Goal: Task Accomplishment & Management: Manage account settings

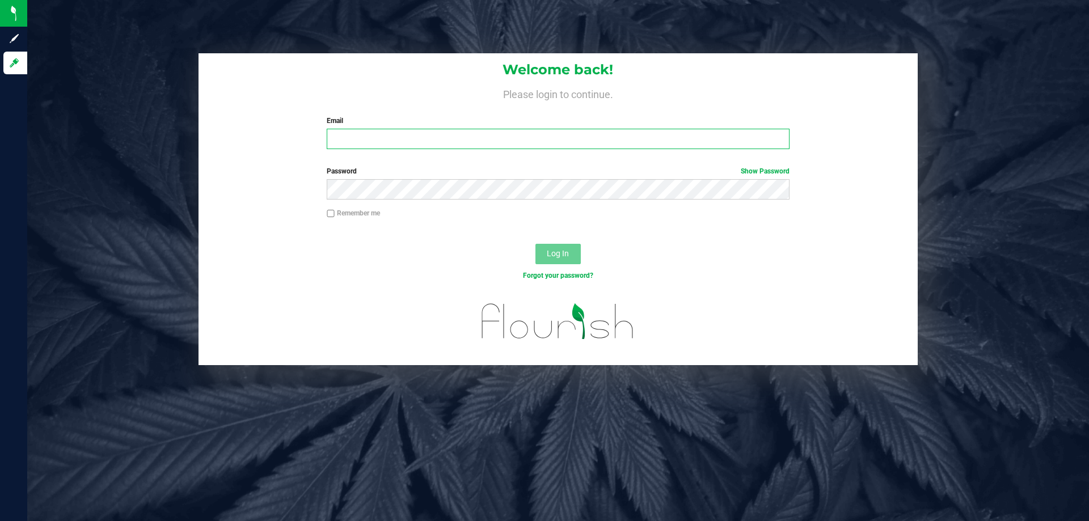
click at [522, 144] on input "Email" at bounding box center [558, 139] width 462 height 20
type input "[EMAIL_ADDRESS][DOMAIN_NAME]"
click at [535, 244] on button "Log In" at bounding box center [557, 254] width 45 height 20
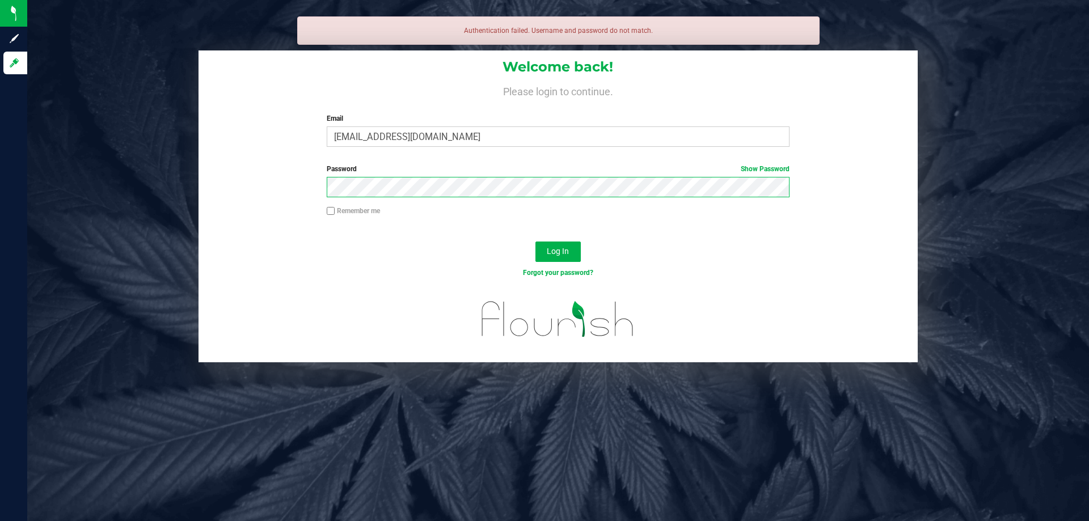
click at [535, 242] on button "Log In" at bounding box center [557, 252] width 45 height 20
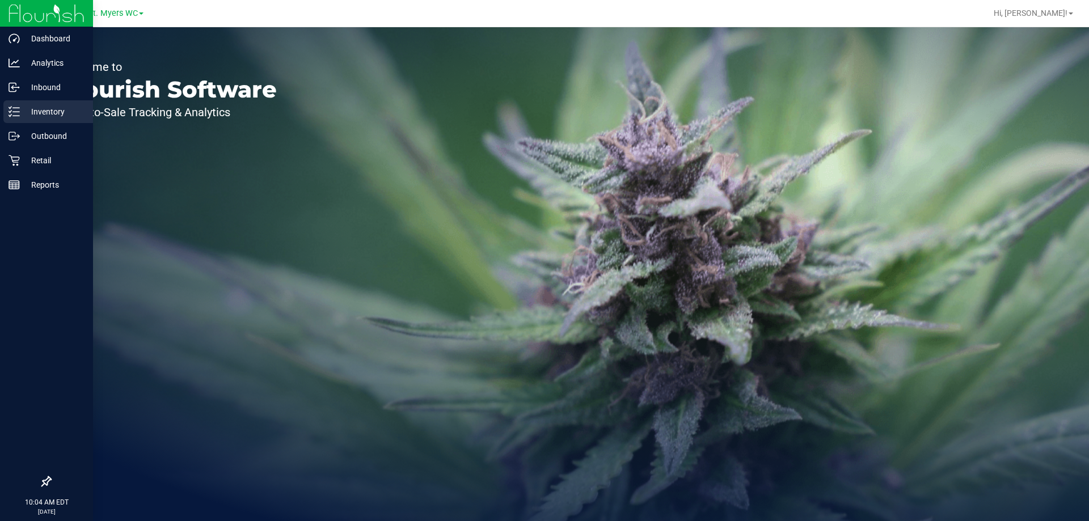
click at [50, 112] on p "Inventory" at bounding box center [54, 112] width 68 height 14
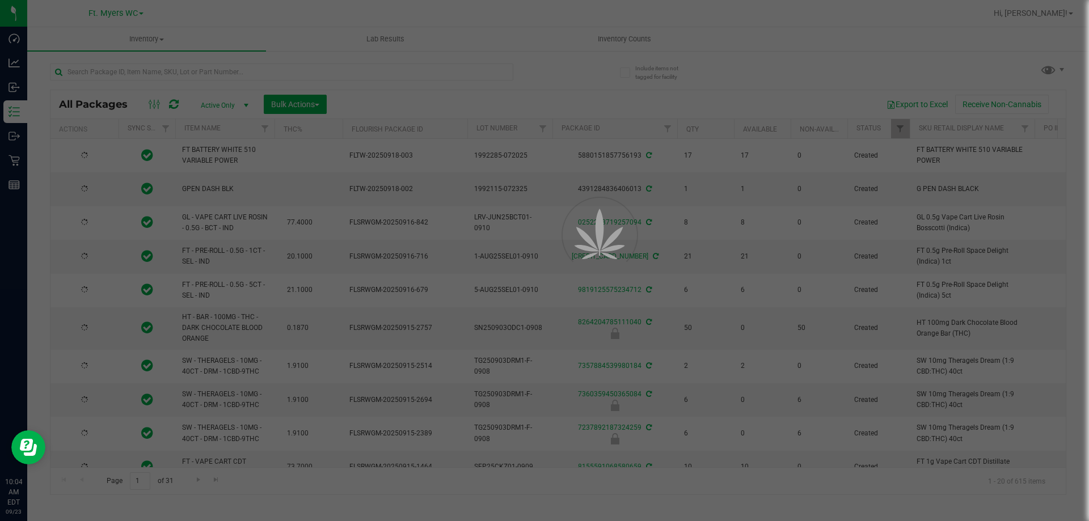
click at [178, 71] on div at bounding box center [544, 260] width 1089 height 521
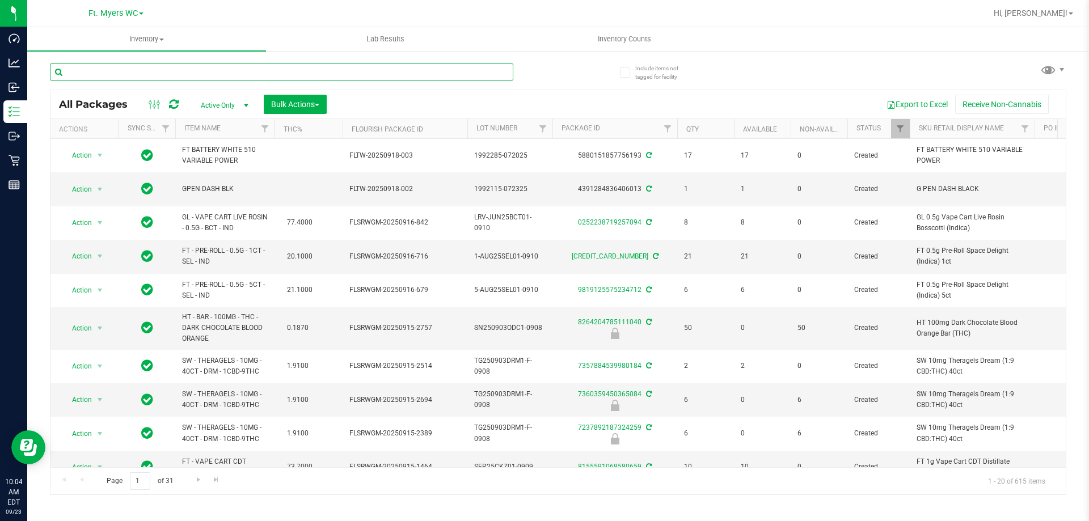
click at [178, 71] on input "text" at bounding box center [281, 72] width 463 height 17
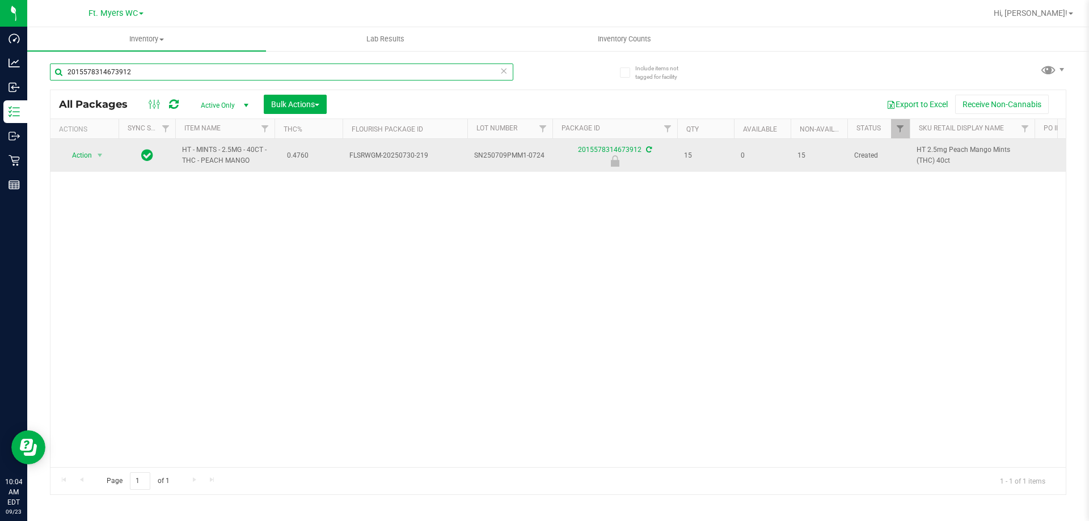
type input "2015578314673912"
click at [90, 166] on td "Action Action Edit attributes Global inventory Locate package Package audit log…" at bounding box center [84, 155] width 68 height 33
click at [93, 161] on span "select" at bounding box center [100, 155] width 14 height 16
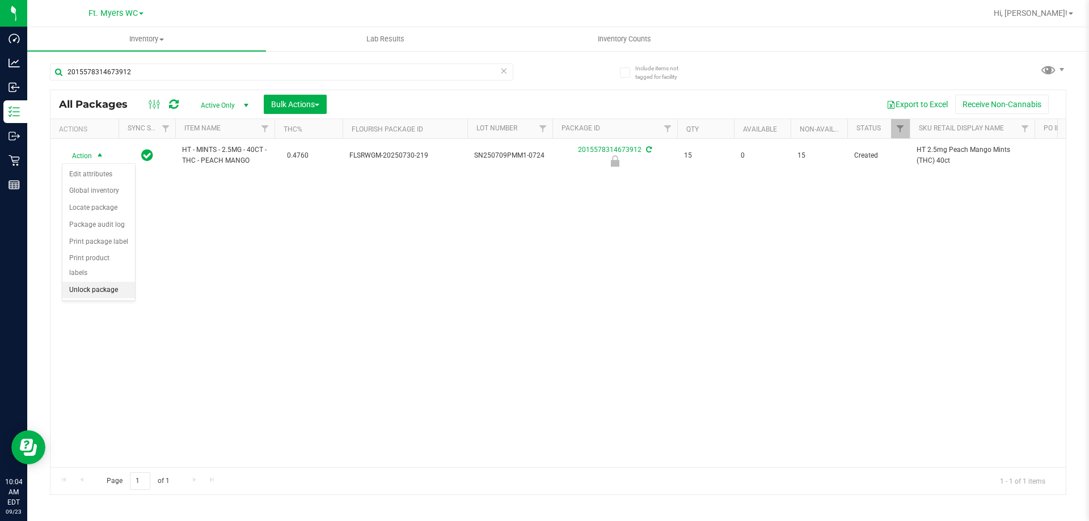
click at [86, 282] on li "Unlock package" at bounding box center [98, 290] width 73 height 17
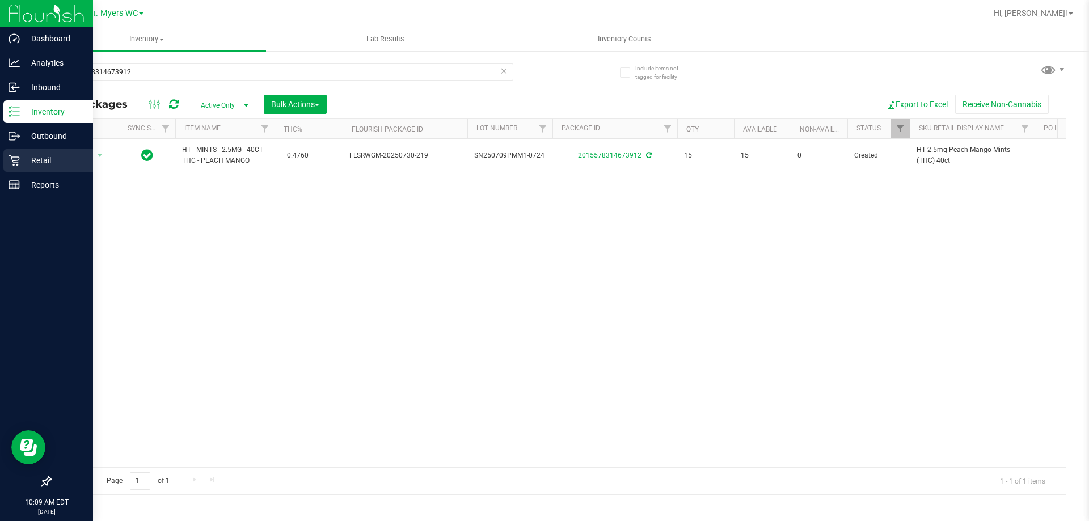
click at [35, 158] on p "Retail" at bounding box center [54, 161] width 68 height 14
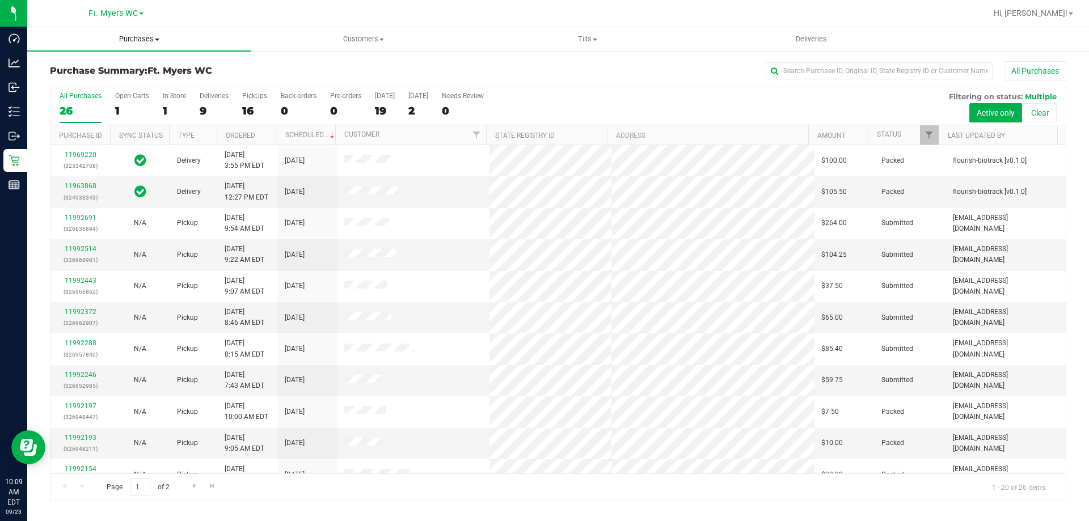
click at [158, 39] on span at bounding box center [157, 40] width 5 height 2
click at [141, 76] on li "Fulfillment" at bounding box center [139, 82] width 224 height 14
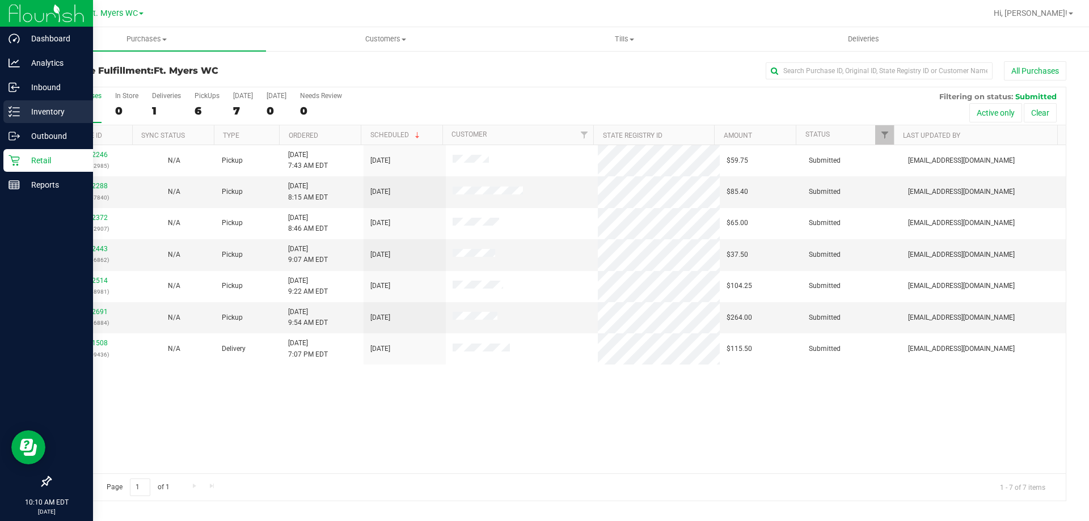
click at [41, 117] on p "Inventory" at bounding box center [54, 112] width 68 height 14
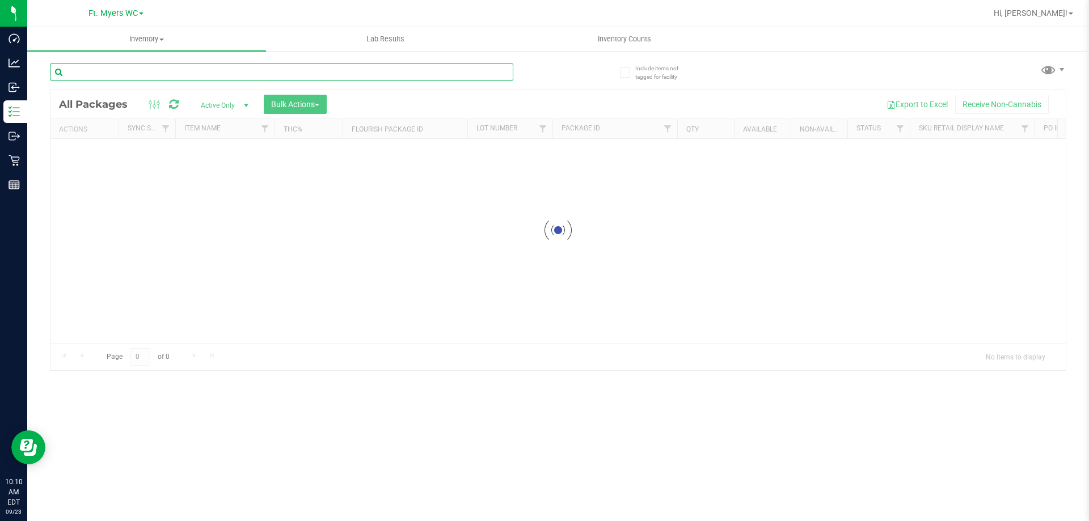
click at [169, 71] on input "text" at bounding box center [281, 72] width 463 height 17
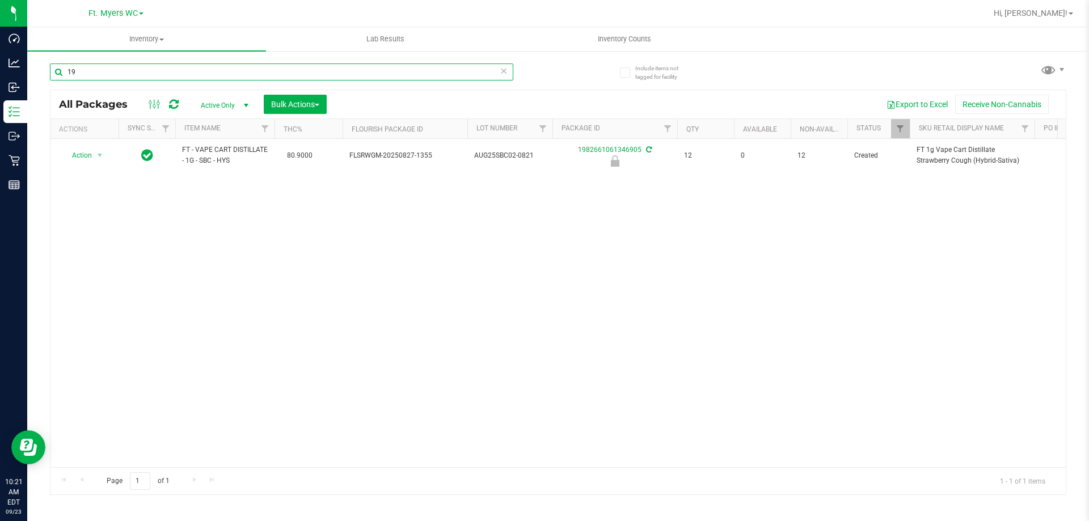
type input "1"
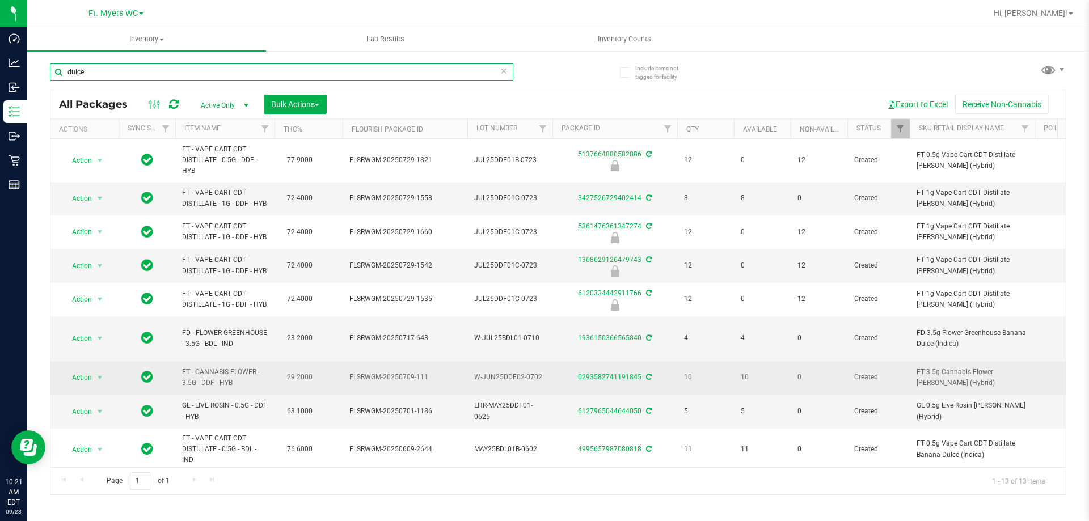
scroll to position [152, 0]
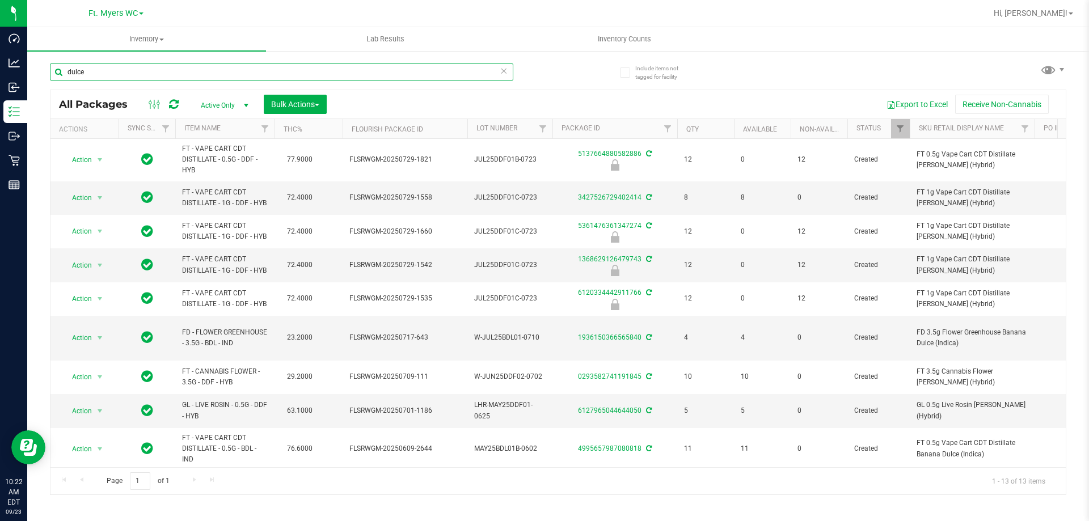
type input "dulce"
click at [502, 73] on icon at bounding box center [504, 71] width 8 height 14
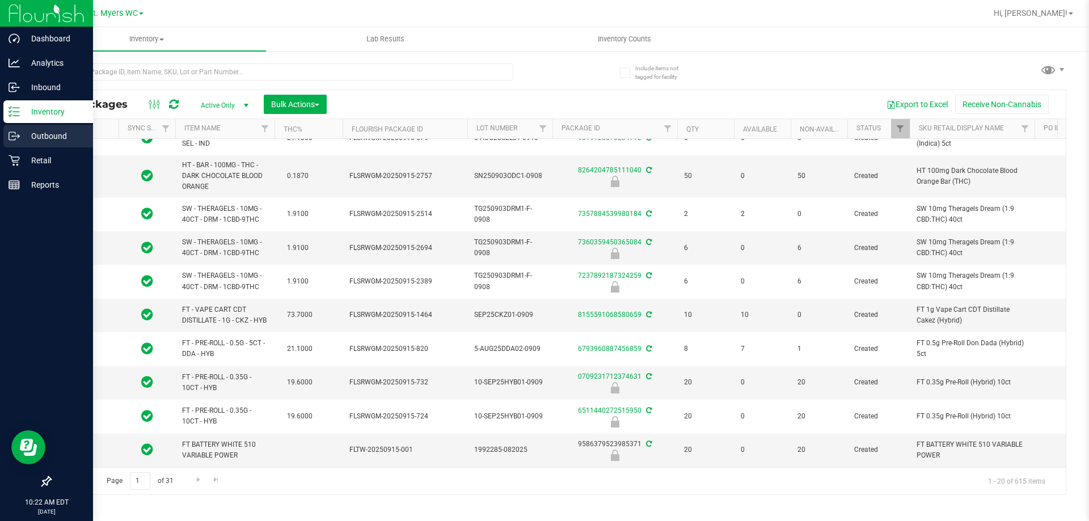
type input "[DATE]"
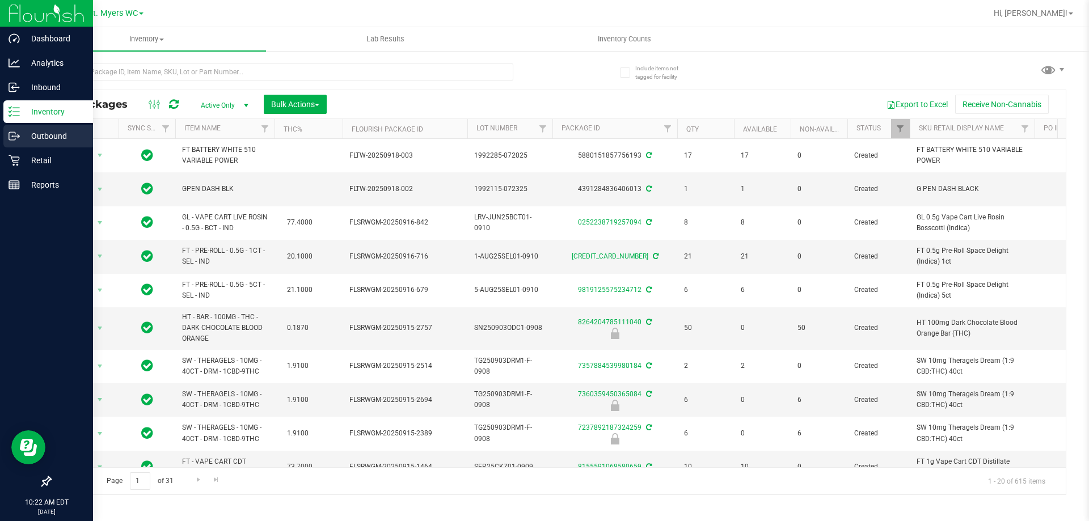
click at [28, 141] on p "Outbound" at bounding box center [54, 136] width 68 height 14
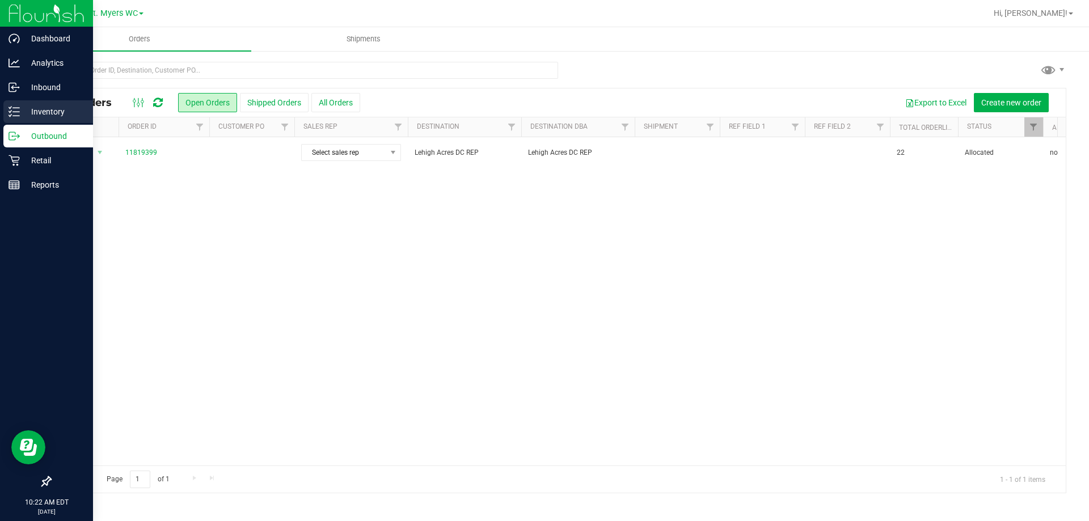
click at [81, 102] on div "Inventory" at bounding box center [48, 111] width 90 height 23
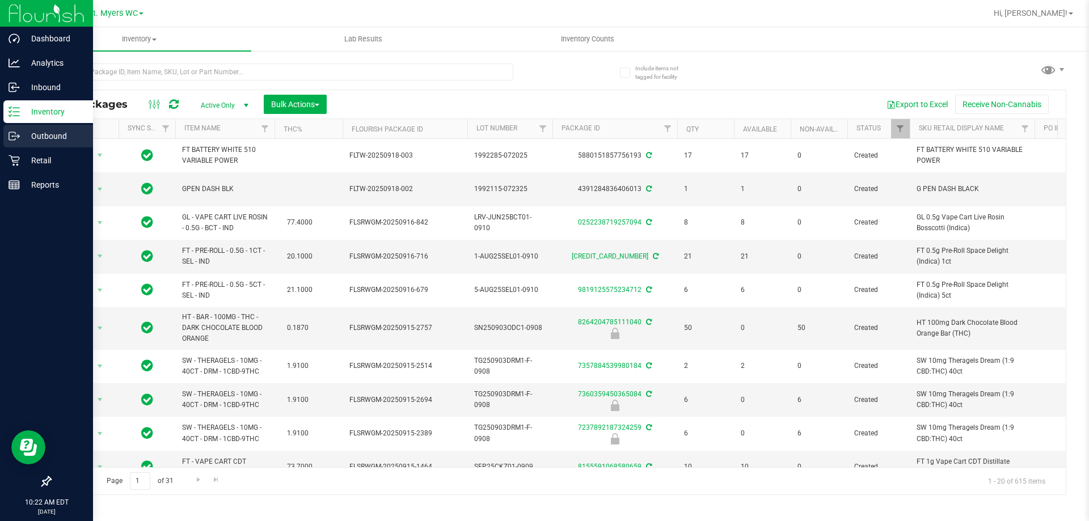
click at [24, 145] on div "Outbound" at bounding box center [48, 136] width 90 height 23
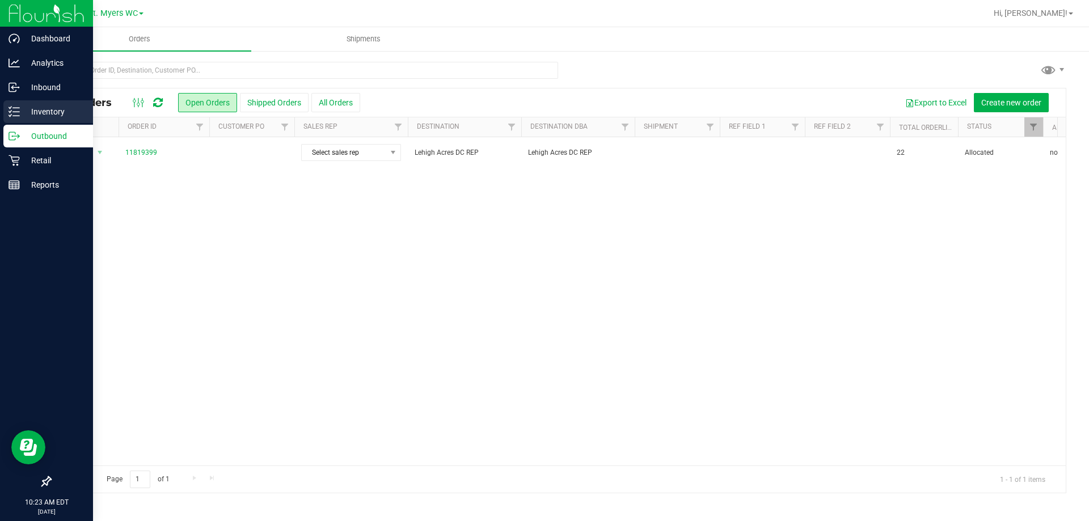
click at [26, 113] on p "Inventory" at bounding box center [54, 112] width 68 height 14
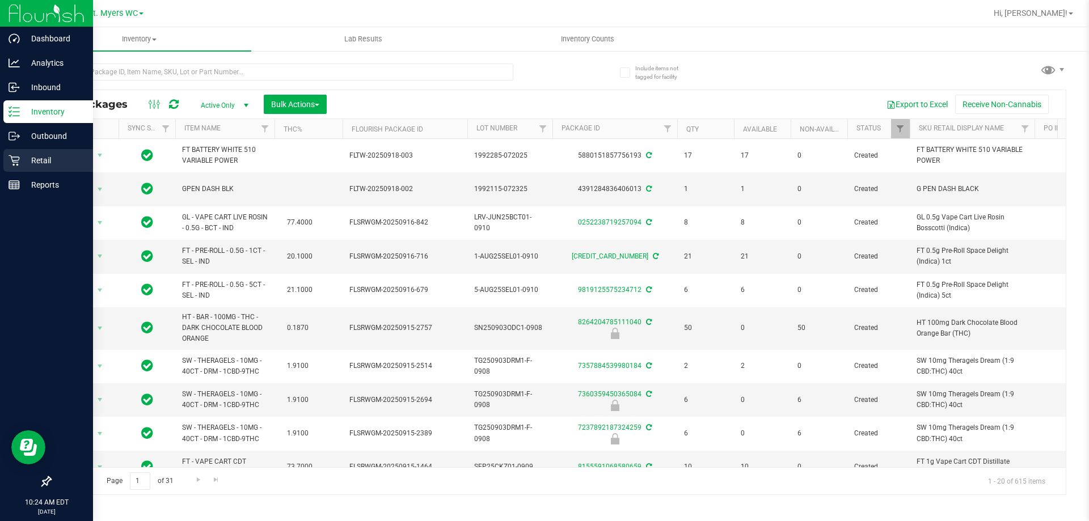
click at [16, 154] on div "Retail" at bounding box center [48, 160] width 90 height 23
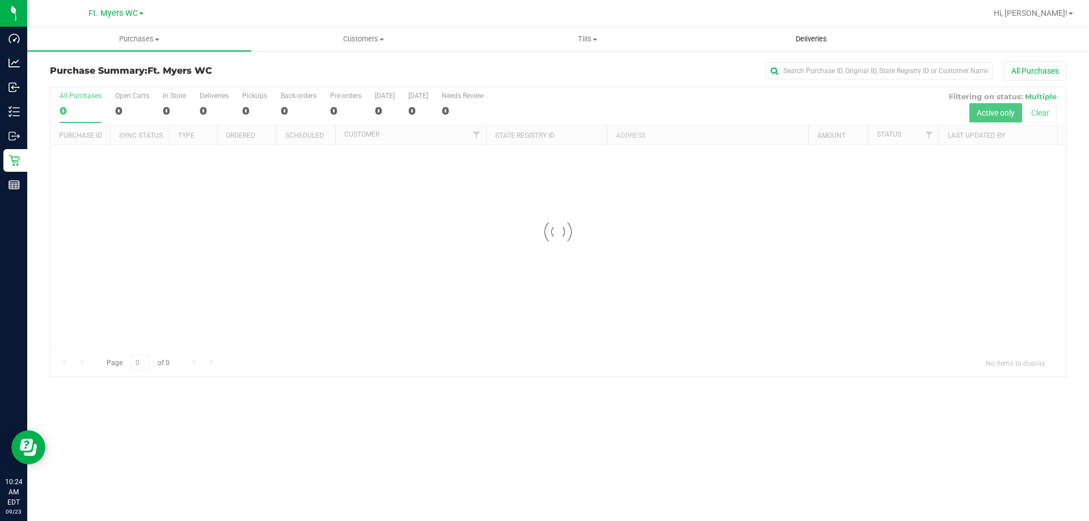
click at [782, 31] on uib-tab-heading "Deliveries" at bounding box center [811, 39] width 223 height 23
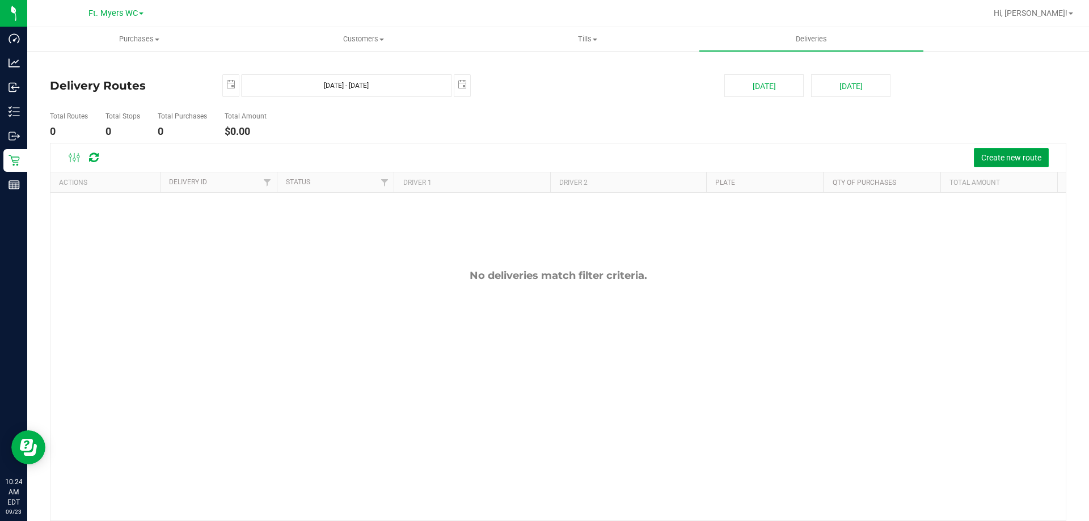
click at [981, 155] on span "Create new route" at bounding box center [1011, 157] width 60 height 9
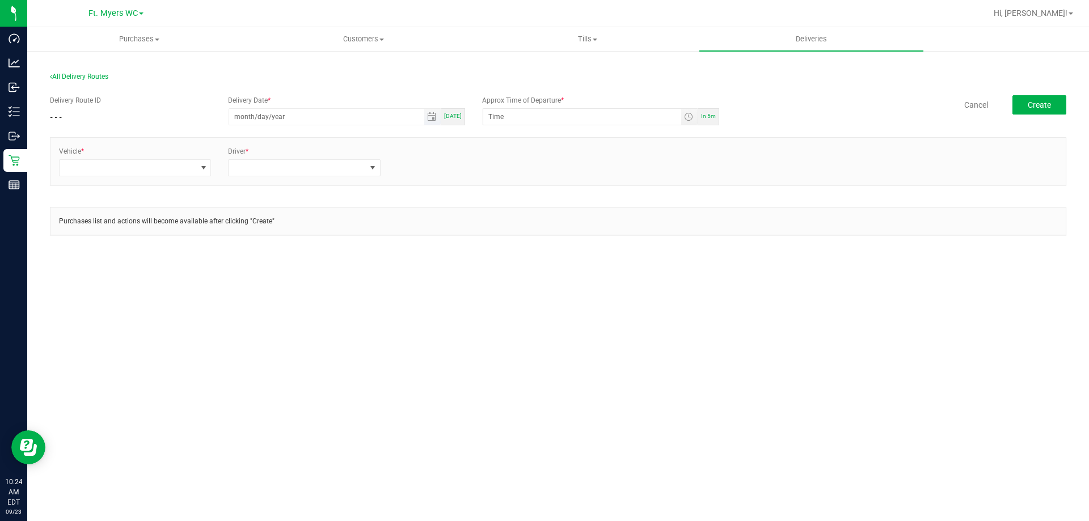
click at [394, 119] on input "month/day/year" at bounding box center [326, 117] width 195 height 16
type input "09/23/1902"
type input "12:00 AM"
type input "[DATE]"
type input "12:00 PM"
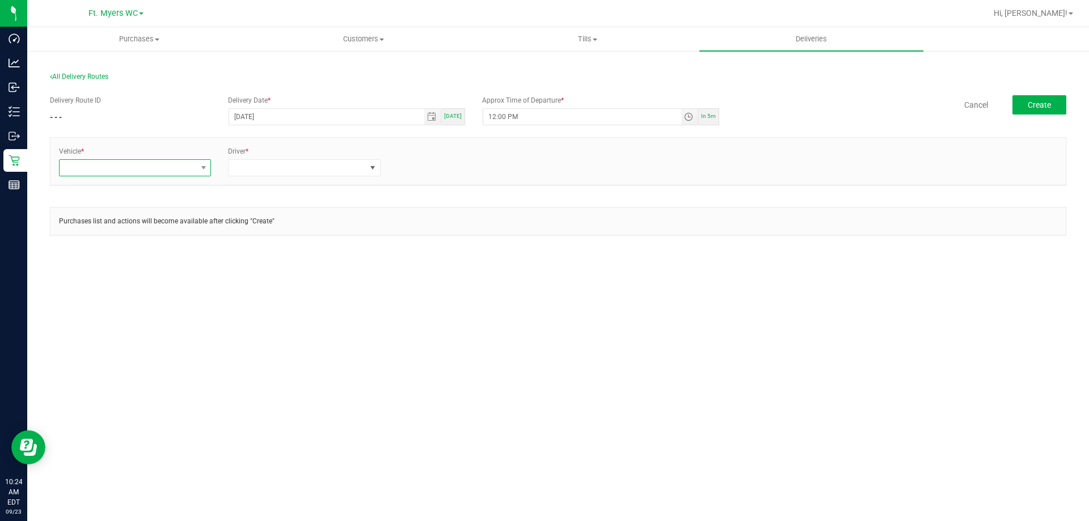
click at [170, 164] on span at bounding box center [128, 168] width 137 height 16
type input "rogue"
click at [129, 288] on li "FL-ROGUE-06" at bounding box center [135, 293] width 151 height 19
click at [233, 158] on div "Driver *" at bounding box center [304, 161] width 169 height 30
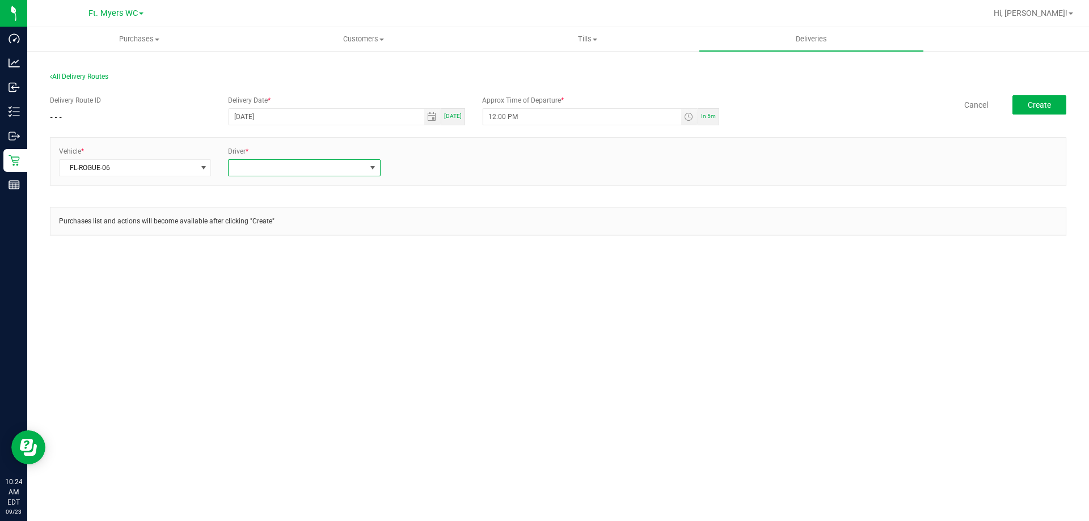
click at [235, 168] on span at bounding box center [297, 168] width 137 height 16
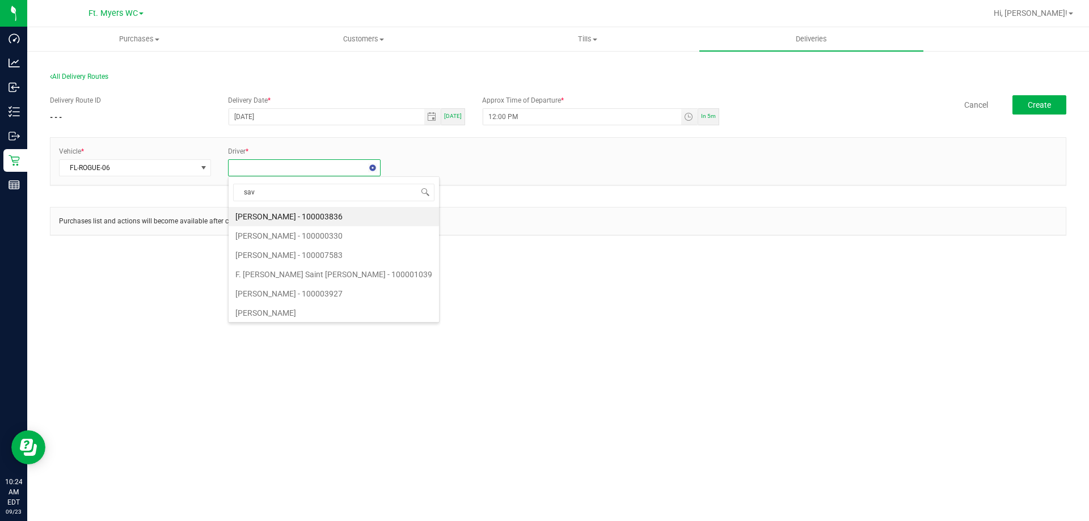
type input "sava"
click at [271, 213] on li "Savannah Jones - 100007905" at bounding box center [304, 216] width 151 height 19
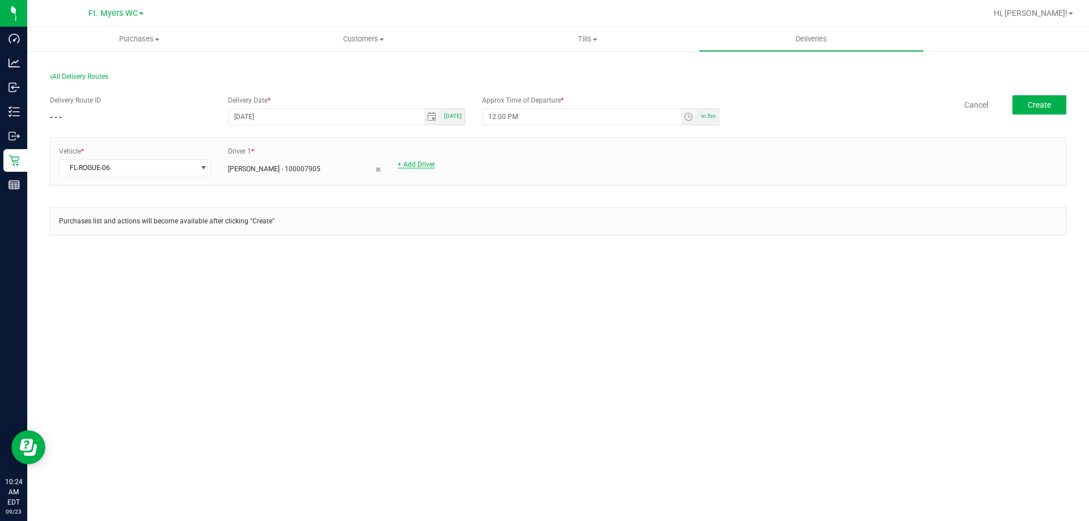
click at [415, 161] on link "+ Add Driver" at bounding box center [416, 165] width 37 height 8
click at [420, 168] on span at bounding box center [466, 168] width 137 height 16
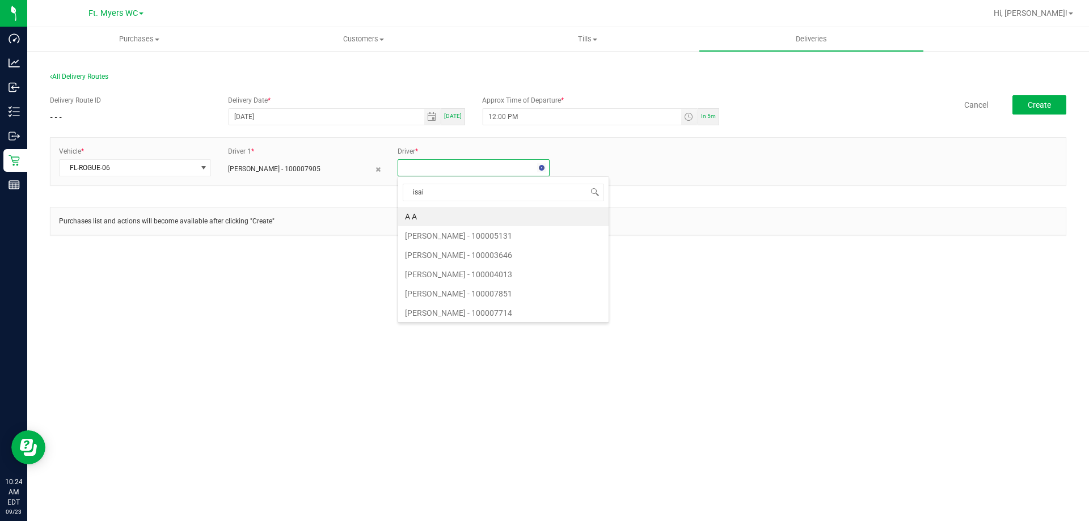
type input "isaia"
click at [435, 212] on li "Isaiah Knight" at bounding box center [473, 216] width 151 height 19
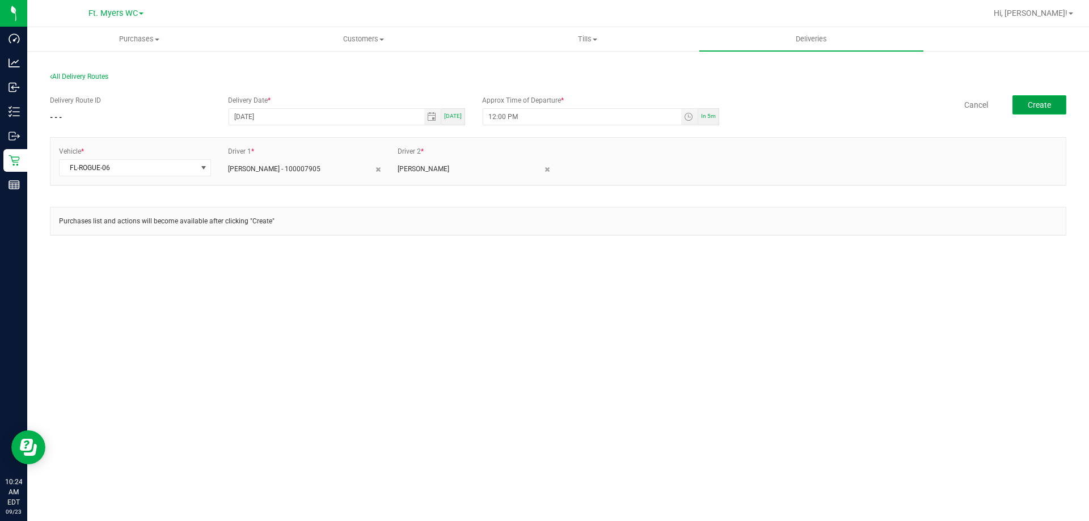
click at [1026, 103] on button "Create" at bounding box center [1039, 104] width 54 height 19
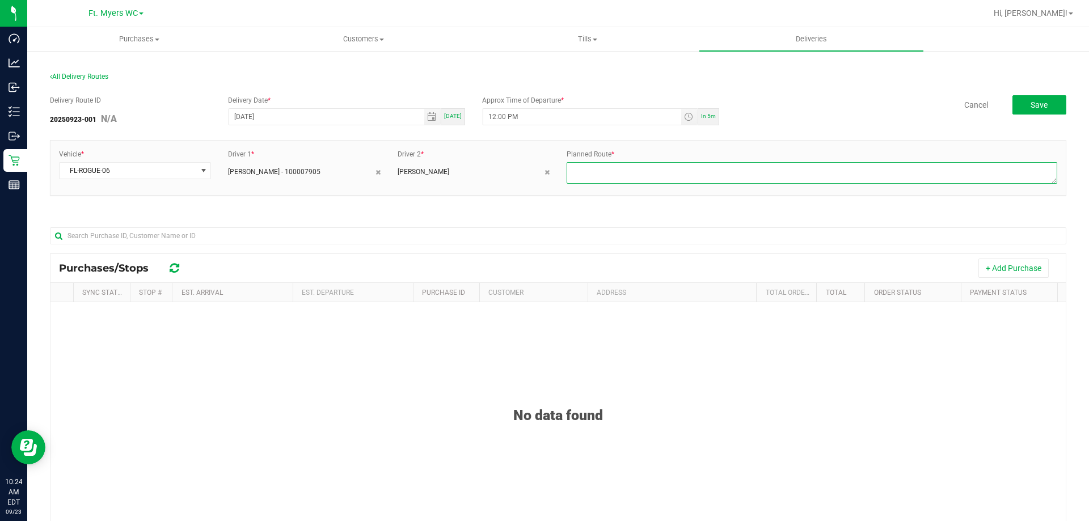
click at [598, 167] on textarea at bounding box center [812, 173] width 491 height 22
click at [1022, 271] on button "+ Add Purchase" at bounding box center [1013, 268] width 70 height 19
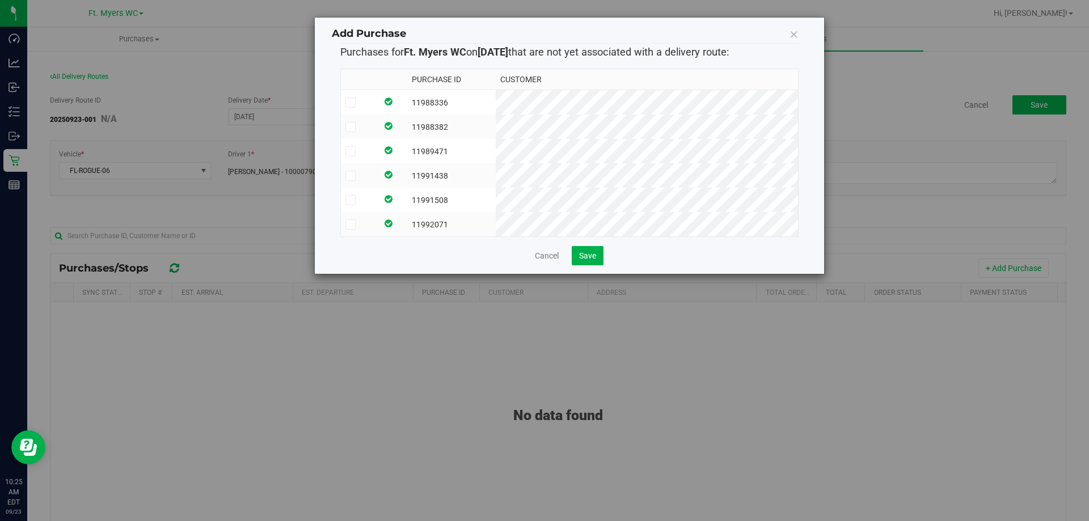
click at [495, 102] on td "11988336" at bounding box center [451, 102] width 88 height 25
click at [495, 127] on td "11988382" at bounding box center [451, 127] width 88 height 24
click at [495, 150] on td "11989471" at bounding box center [451, 151] width 88 height 24
click at [495, 171] on td "11991438" at bounding box center [451, 175] width 88 height 24
click at [495, 202] on td "11991508" at bounding box center [451, 200] width 88 height 24
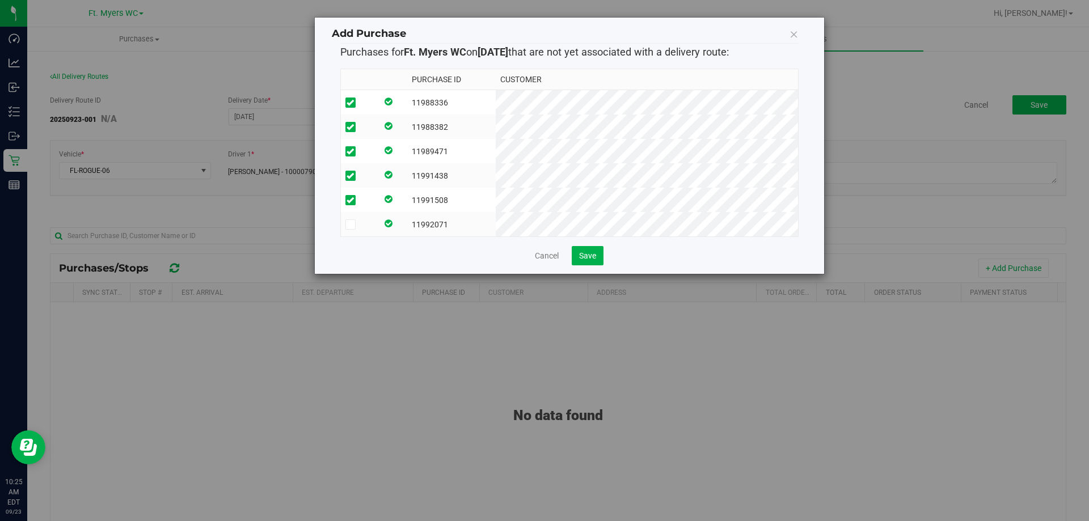
click at [495, 230] on td "11992071" at bounding box center [451, 224] width 88 height 24
click at [589, 265] on button "Save" at bounding box center [588, 255] width 32 height 19
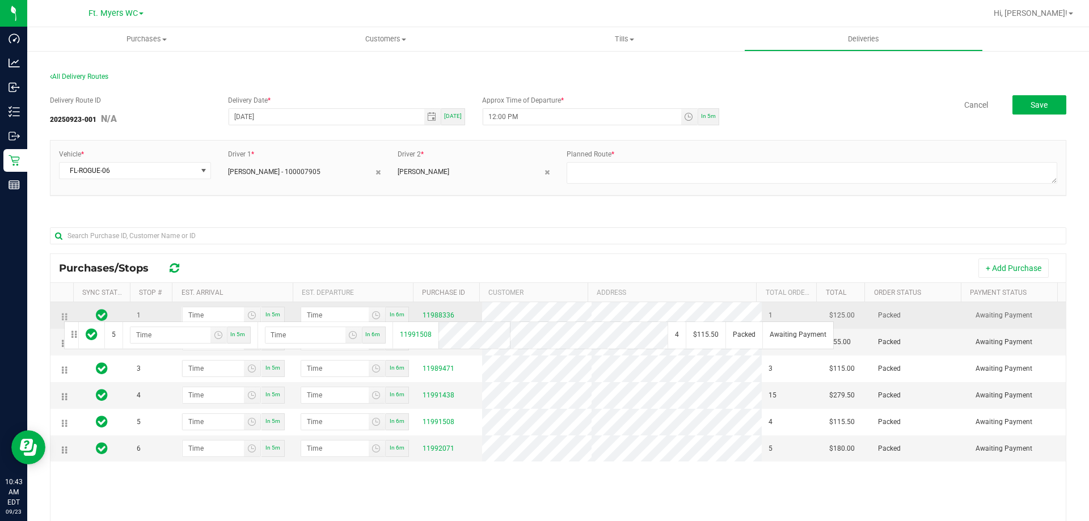
drag, startPoint x: 65, startPoint y: 431, endPoint x: 62, endPoint y: 313, distance: 118.0
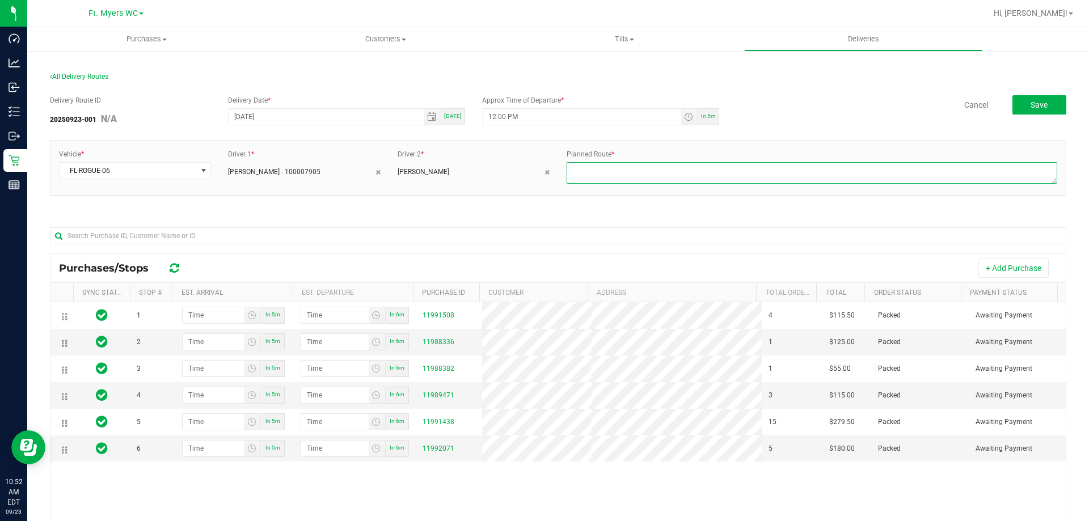
click at [597, 179] on textarea at bounding box center [812, 173] width 491 height 22
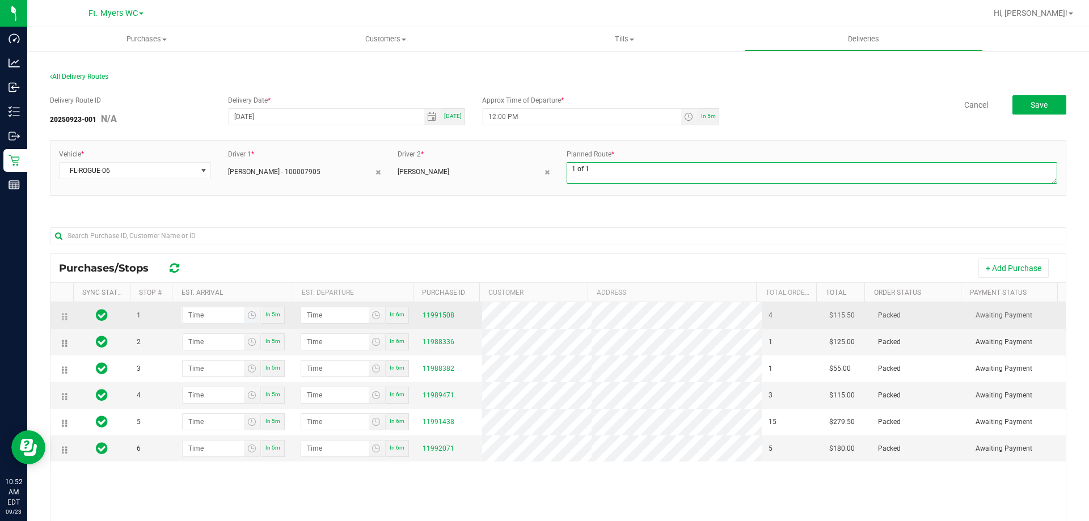
type textarea "1 of 1"
click at [235, 317] on input "hour:minute AM" at bounding box center [214, 315] width 62 height 16
type input "12:00 AM"
type input "12:01 AM"
click at [214, 312] on input "12:00 AM" at bounding box center [214, 315] width 62 height 16
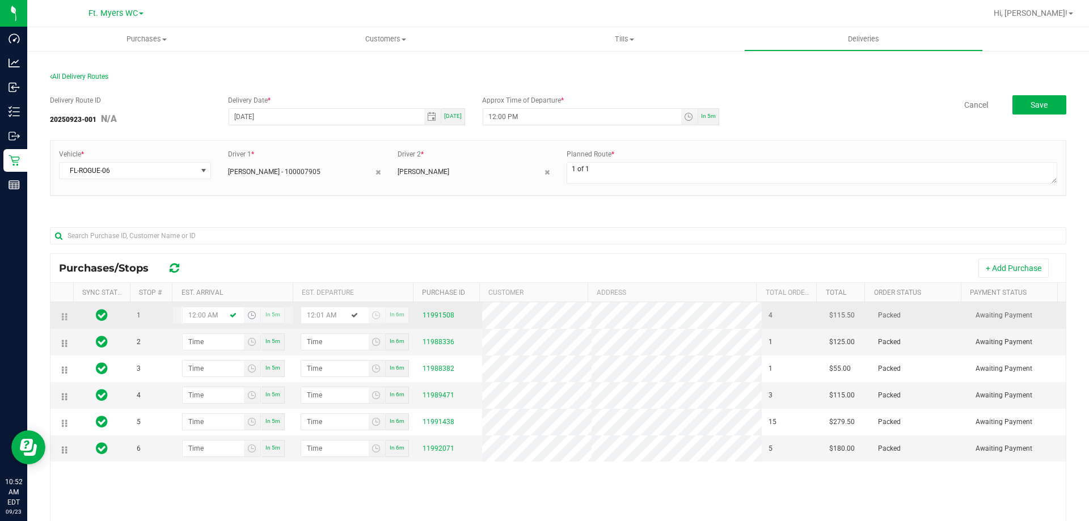
type input "12:00 PM"
type input "12:01 PM"
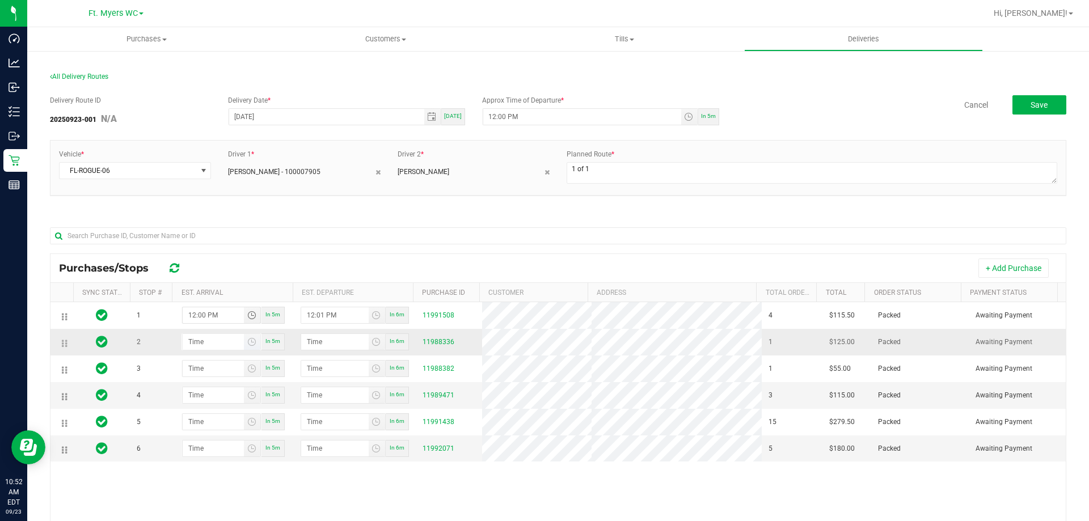
type input "12:00 PM"
type input "hour:minute AM"
click at [202, 349] on input "hour:minute AM" at bounding box center [214, 342] width 62 height 16
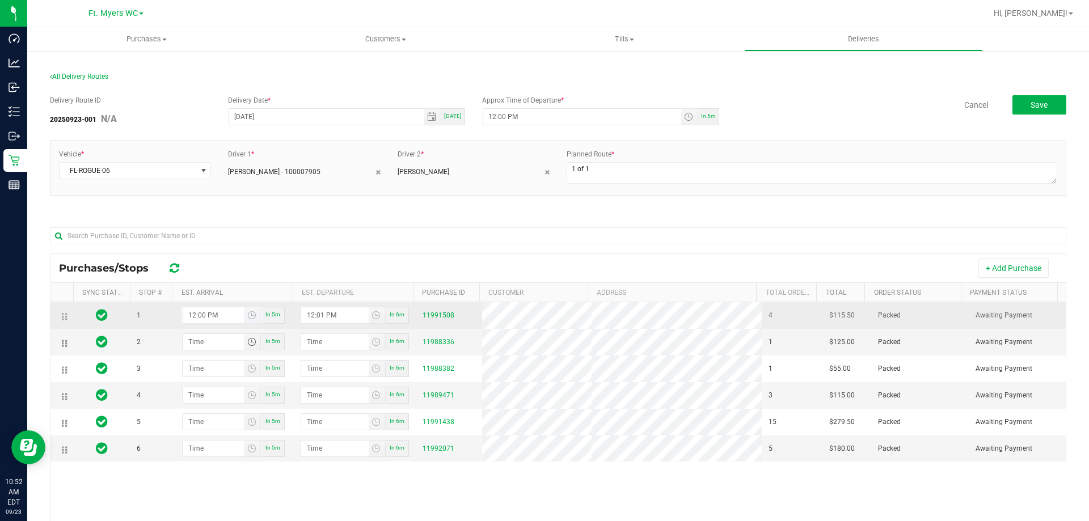
click at [196, 313] on input "12:00 PM" at bounding box center [214, 315] width 62 height 16
click at [198, 313] on input "12:00 PM" at bounding box center [214, 315] width 62 height 16
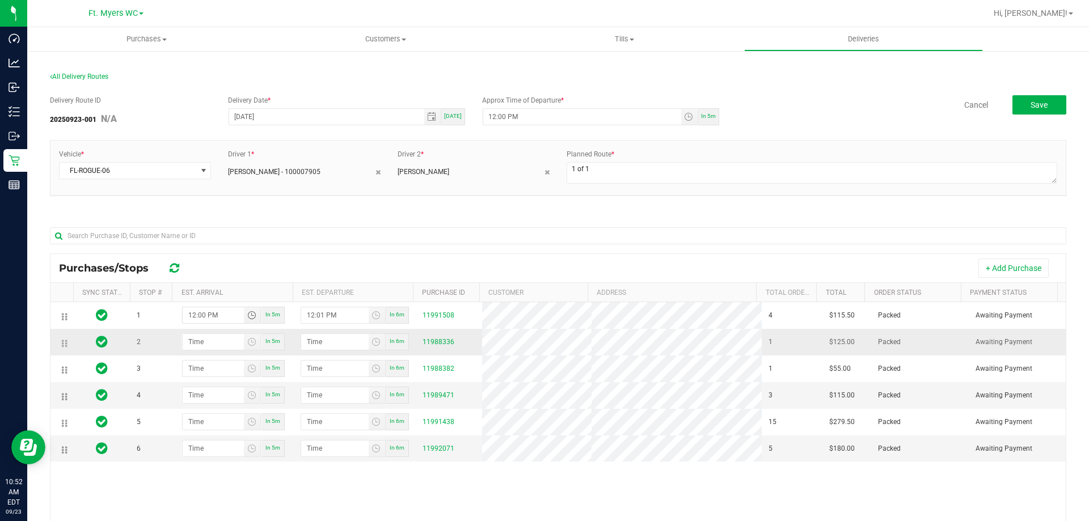
type input "12:03 PM"
type input "12:04 PM"
type input "12:30 PM"
type input "12:31 PM"
type input "12:30 PM"
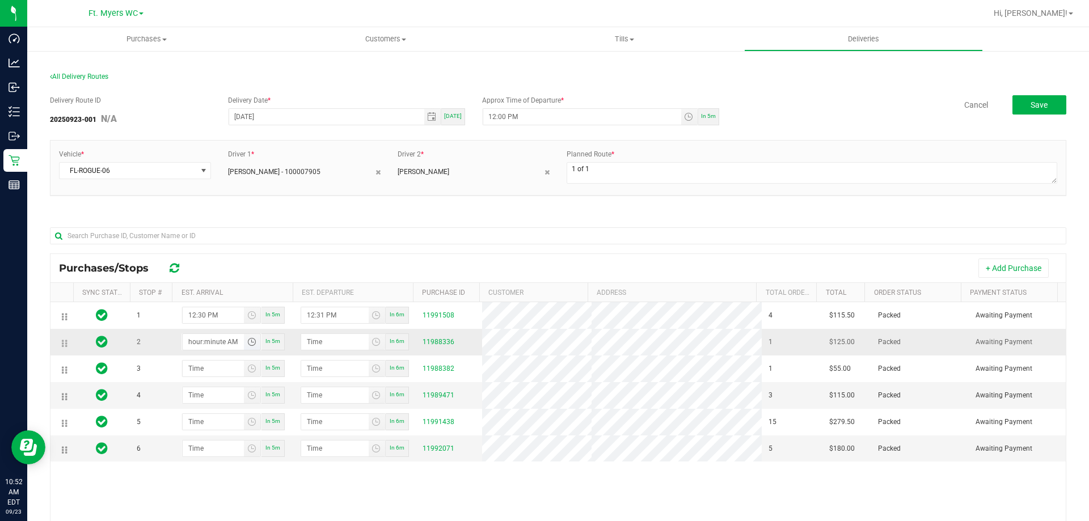
click at [206, 349] on input "hour:minute AM" at bounding box center [214, 342] width 62 height 16
type input "10:00 AM"
type input "10:01 AM"
click at [193, 349] on input "10:00 AM" at bounding box center [214, 342] width 62 height 16
click at [203, 343] on input "1:00 AM" at bounding box center [214, 342] width 62 height 16
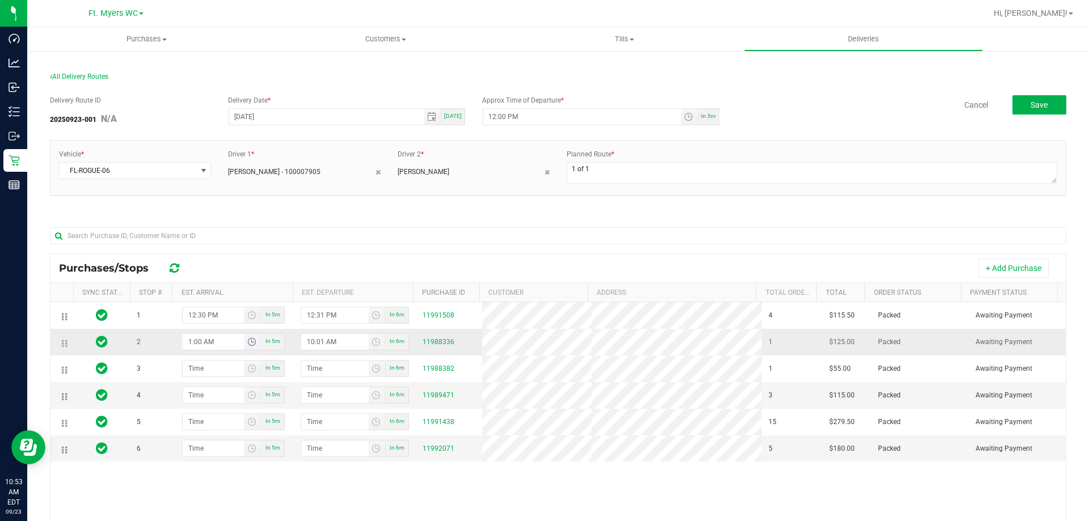
type input "1:00 PM"
type input "1:01 PM"
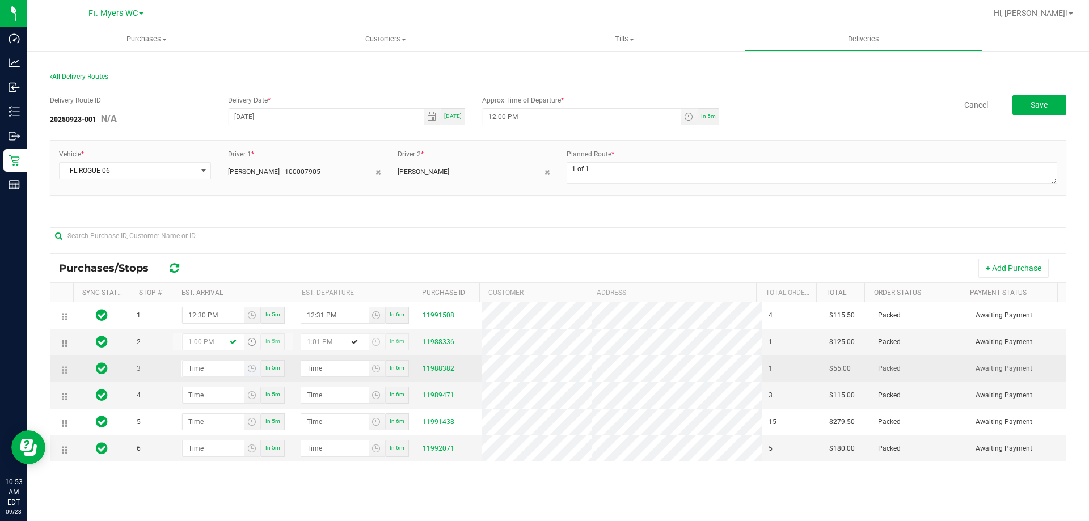
type input "1:00 PM"
click at [200, 375] on input "hour:minute AM" at bounding box center [214, 369] width 62 height 16
click at [200, 375] on input "1:minute AM" at bounding box center [214, 369] width 62 height 16
type input "1:03 AM"
type input "1:04 AM"
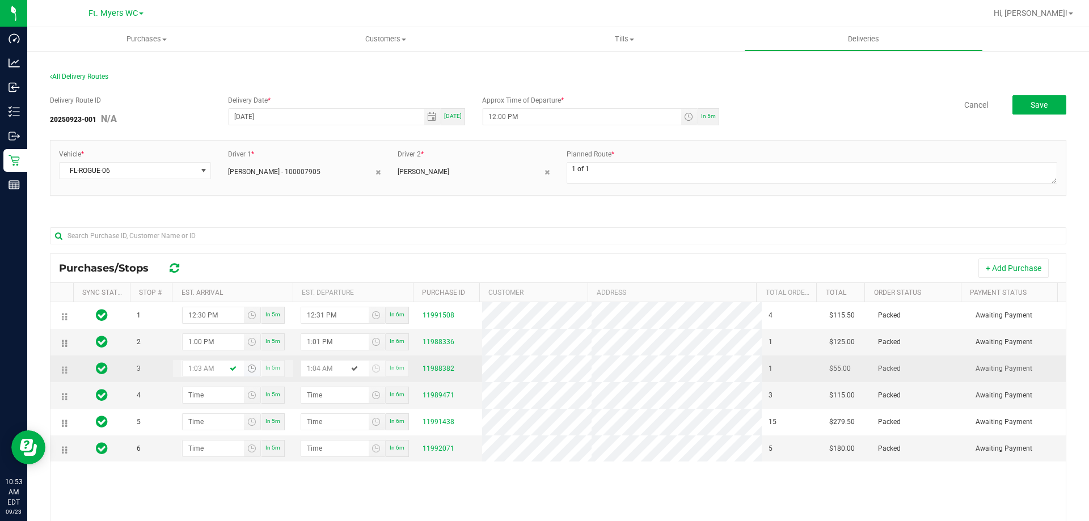
click at [198, 375] on input "1:03 AM" at bounding box center [214, 369] width 62 height 16
type input "1:34 AM"
type input "1:35 AM"
click at [198, 375] on input "1:34 AM" at bounding box center [214, 369] width 62 height 16
type input "1:15 PM"
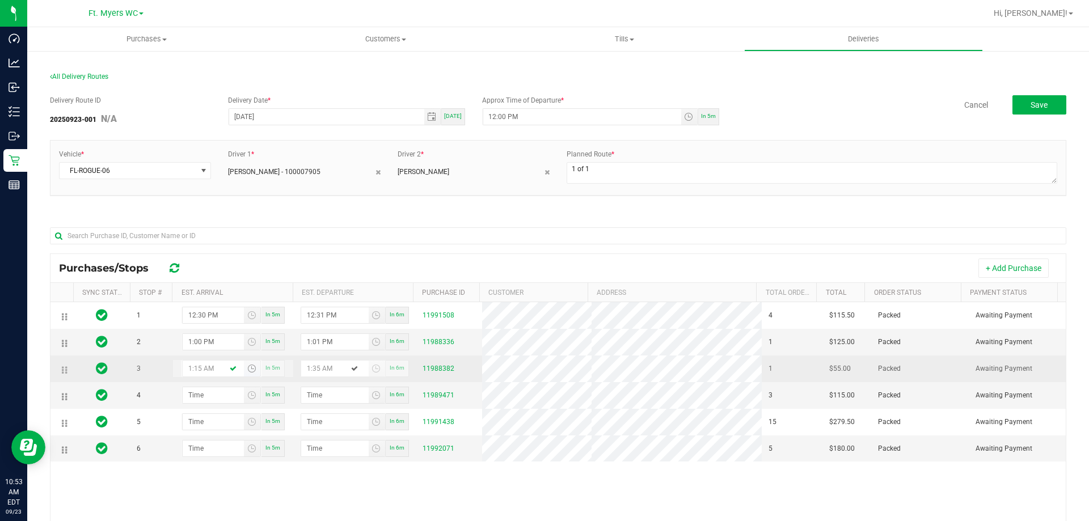
type input "1:16 PM"
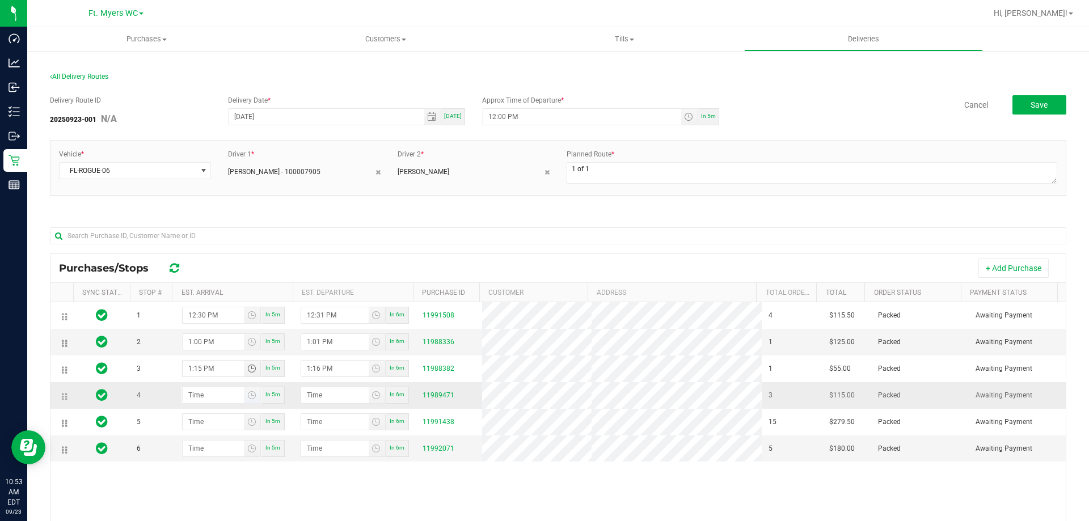
type input "1:15 PM"
click at [195, 396] on input "hour:minute AM" at bounding box center [214, 395] width 62 height 16
type input "3:05 AM"
type input "3:06 AM"
click at [195, 397] on input "3:05 AM" at bounding box center [214, 395] width 62 height 16
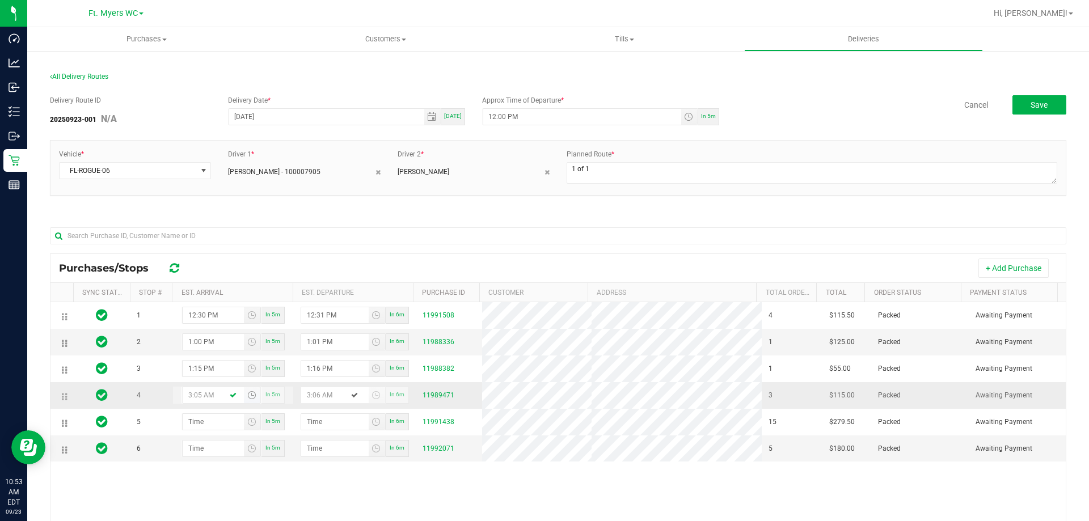
click at [189, 400] on input "3:05 AM" at bounding box center [214, 395] width 62 height 16
type input "4:05 AM"
type input "4:06 AM"
click at [189, 400] on input "4:01 AM" at bounding box center [214, 395] width 62 height 16
click at [195, 403] on input "1:01 AM" at bounding box center [214, 395] width 62 height 16
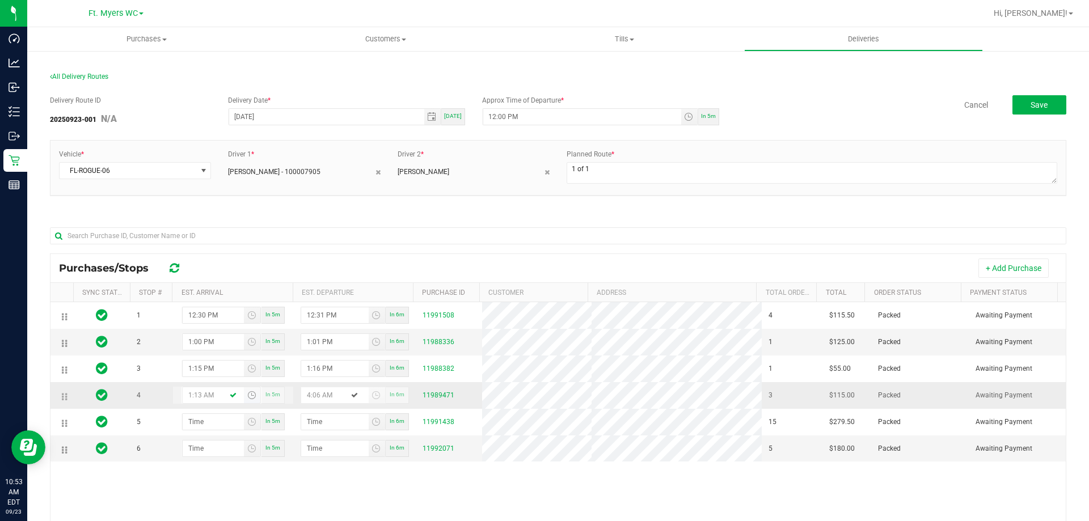
click at [198, 402] on input "1:13 AM" at bounding box center [214, 395] width 62 height 16
click at [197, 402] on input "1:33 AM" at bounding box center [214, 395] width 62 height 16
type input "1:35 PM"
type input "1:36 PM"
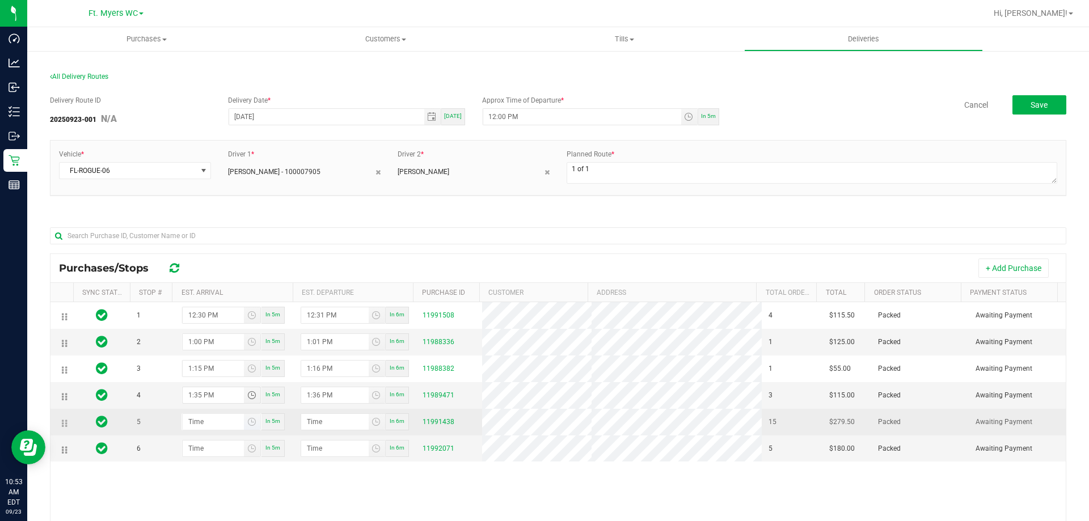
type input "1:35 PM"
click at [193, 428] on input "hour:minute AM" at bounding box center [214, 422] width 62 height 16
click at [198, 422] on input "1:minute AM" at bounding box center [214, 422] width 62 height 16
type input "1:04 AM"
type input "1:05 AM"
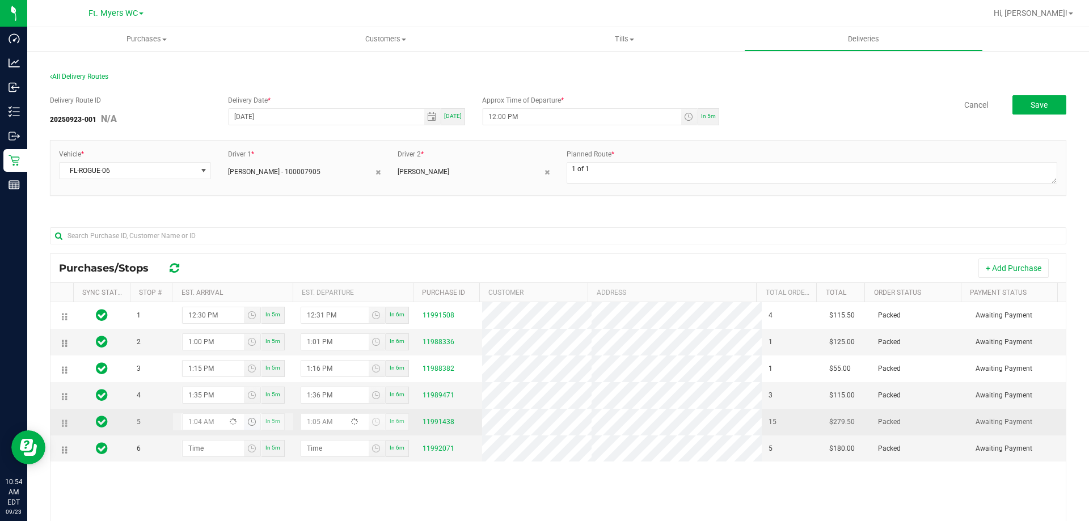
type input "1:45 AM"
type input "1:46 AM"
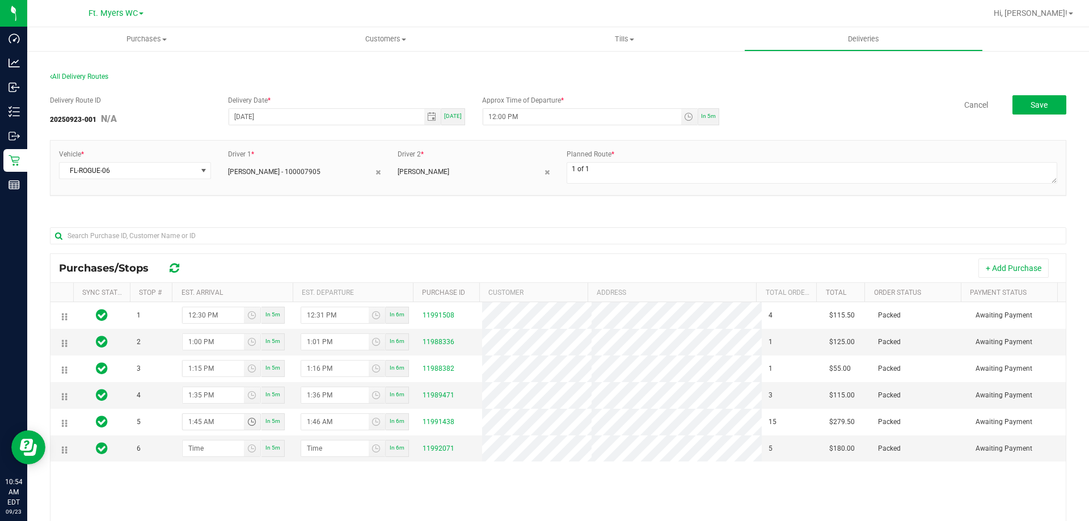
type input "1:45 AM"
drag, startPoint x: 63, startPoint y: 428, endPoint x: 64, endPoint y: 341, distance: 87.4
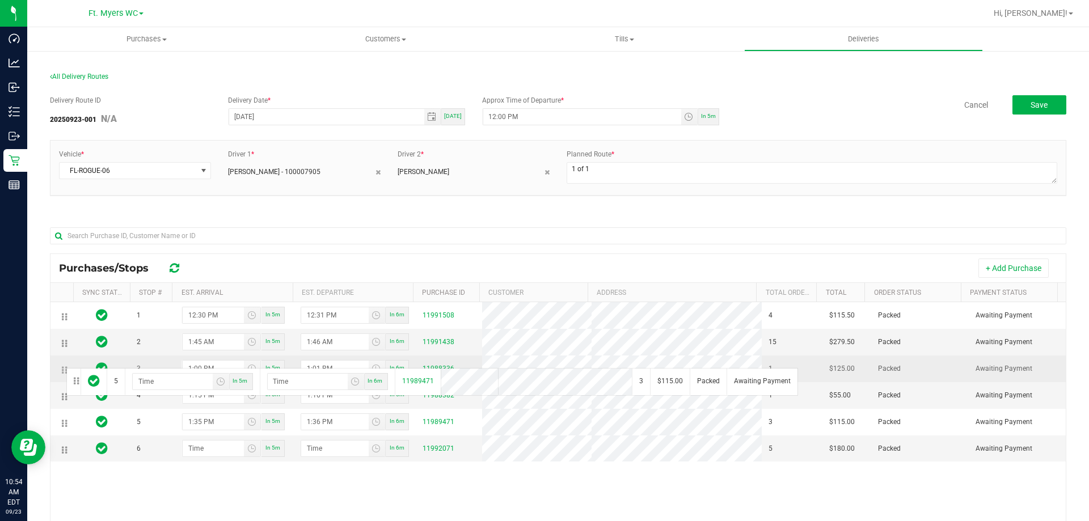
drag, startPoint x: 63, startPoint y: 425, endPoint x: 64, endPoint y: 363, distance: 61.8
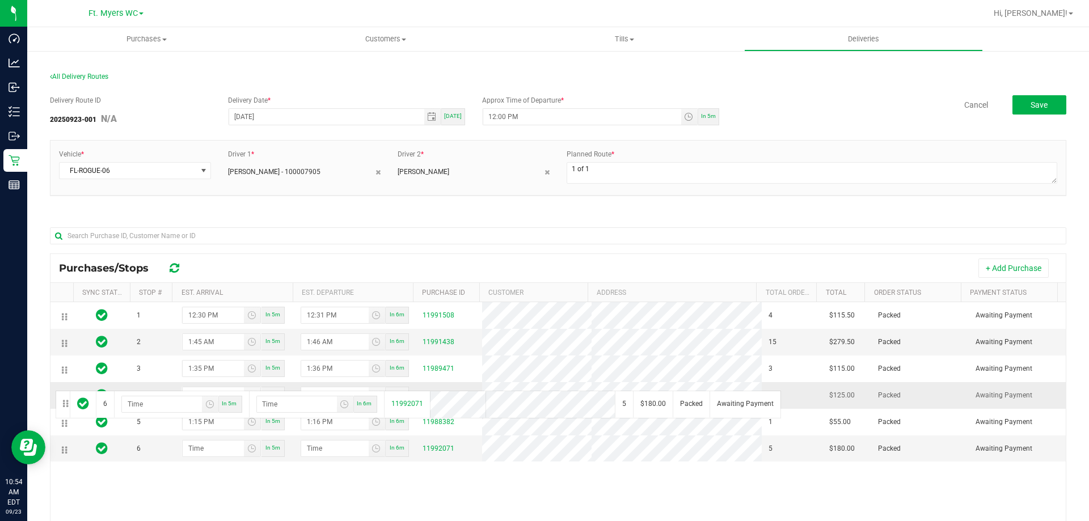
drag, startPoint x: 62, startPoint y: 458, endPoint x: 54, endPoint y: 388, distance: 70.3
click at [188, 339] on input "1:45 AM" at bounding box center [214, 342] width 62 height 16
type input "1:00 PM"
type input "1:01 PM"
type input "1:00 PM"
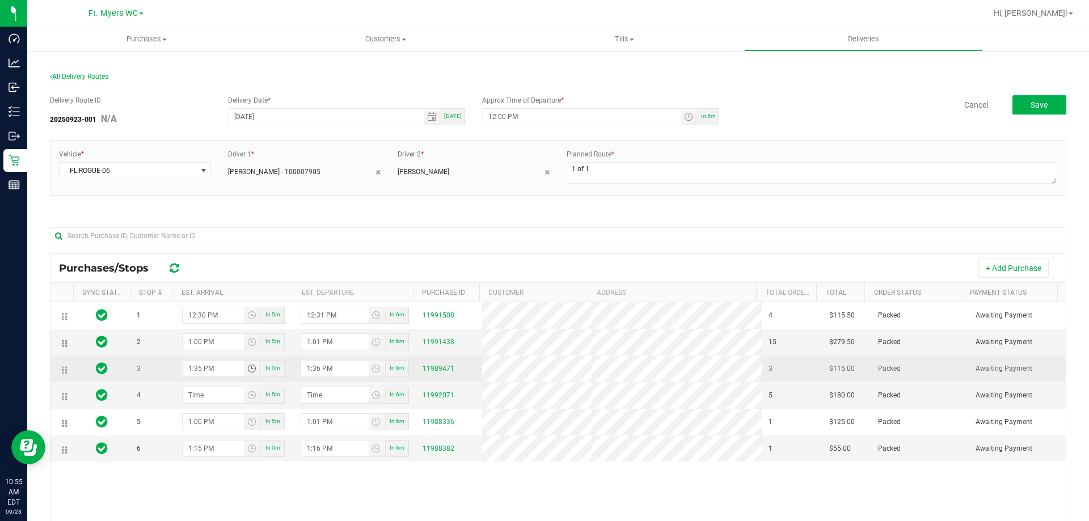
click at [192, 374] on input "1:35 PM" at bounding box center [214, 369] width 62 height 16
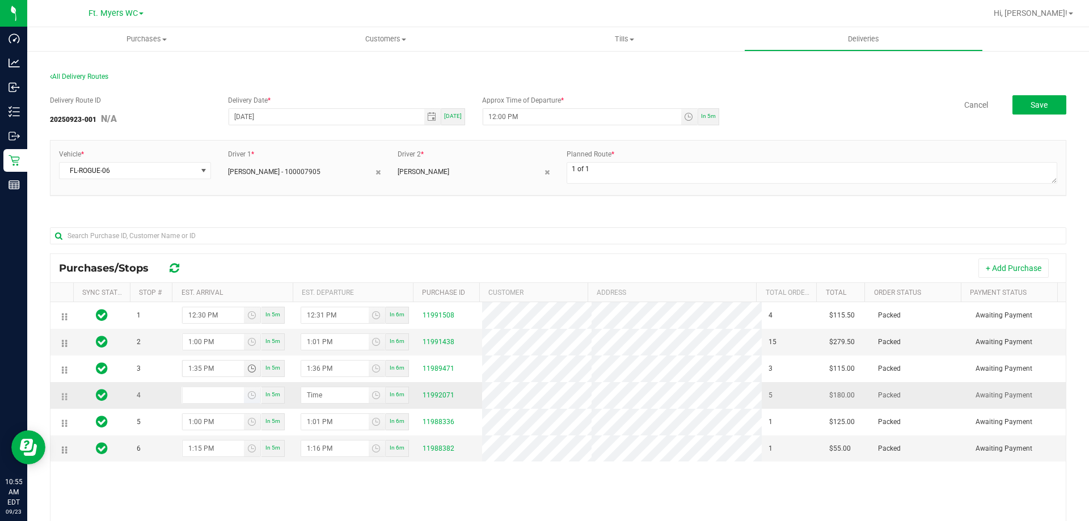
type input "hour:minute AM"
click at [191, 390] on input "hour:minute AM" at bounding box center [214, 395] width 62 height 16
type input "1:04 AM"
type input "1:05 AM"
type input "1:45 AM"
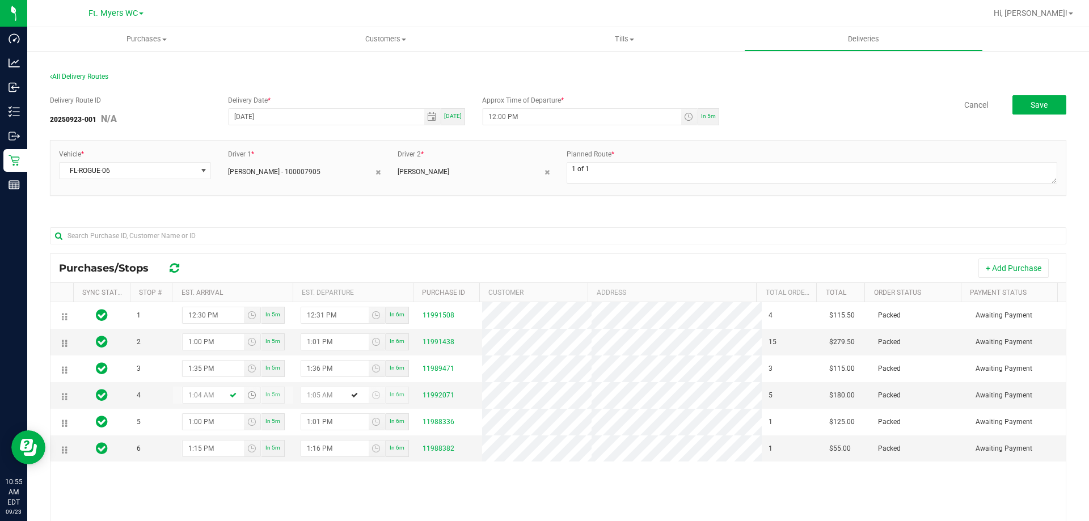
type input "1:46 AM"
type input "1:45 PM"
type input "1:46 PM"
click at [198, 395] on input "1:45 PM" at bounding box center [214, 395] width 62 height 16
type input "2:45 PM"
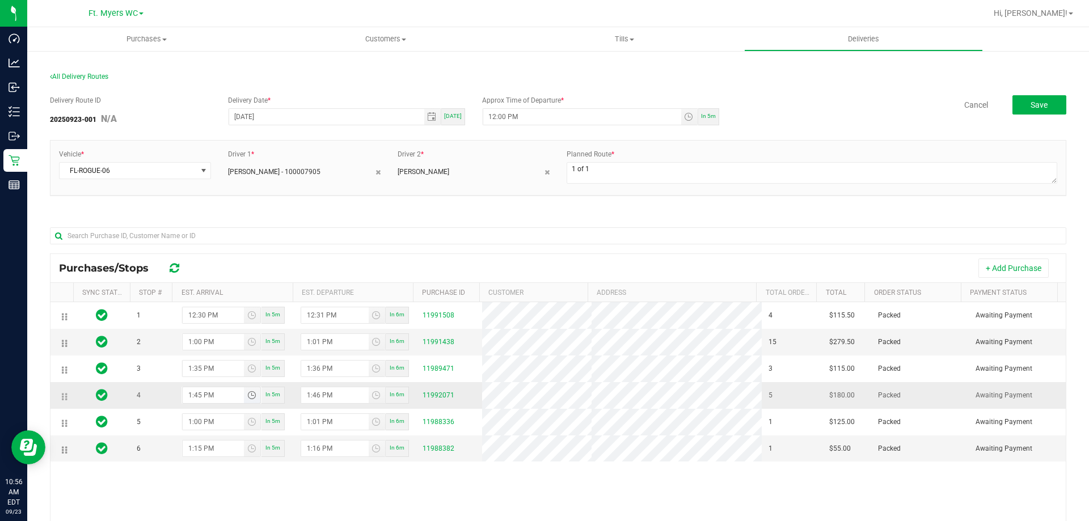
type input "2:46 PM"
type input "2:00 PM"
click at [314, 392] on input "2:46 PM" at bounding box center [334, 395] width 67 height 16
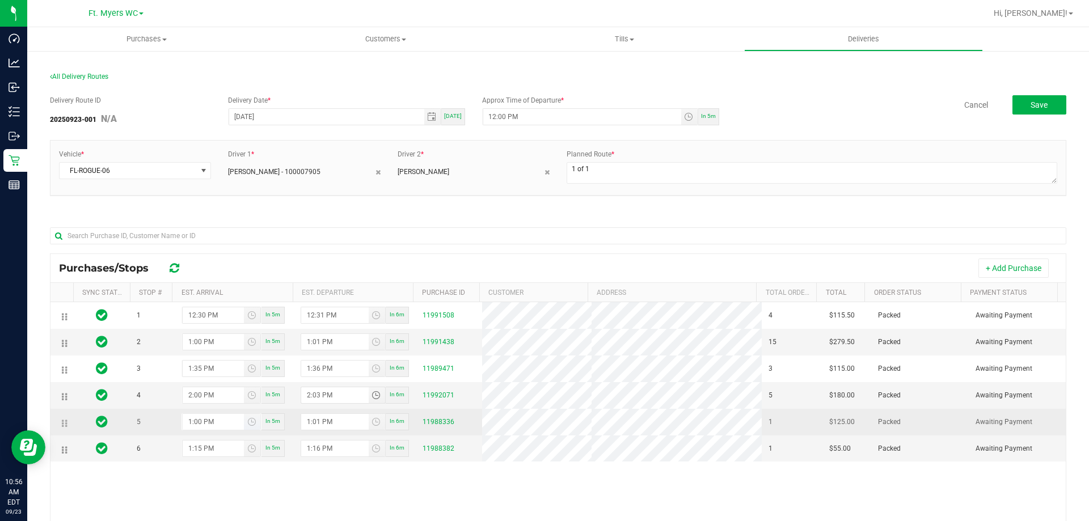
type input "2:03 PM"
drag, startPoint x: 188, startPoint y: 425, endPoint x: 194, endPoint y: 423, distance: 6.9
click at [194, 423] on input "1:00 PM" at bounding box center [214, 422] width 62 height 16
type input "2:00 PM"
type input "2:01 PM"
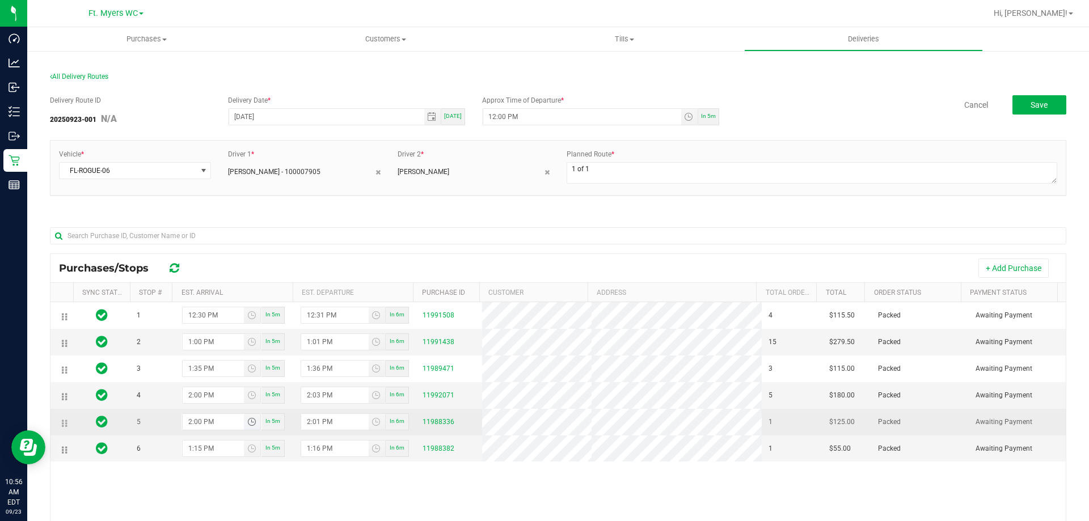
type input "2:03 PM"
type input "2:04 PM"
type input "2:30 PM"
type input "2:31 PM"
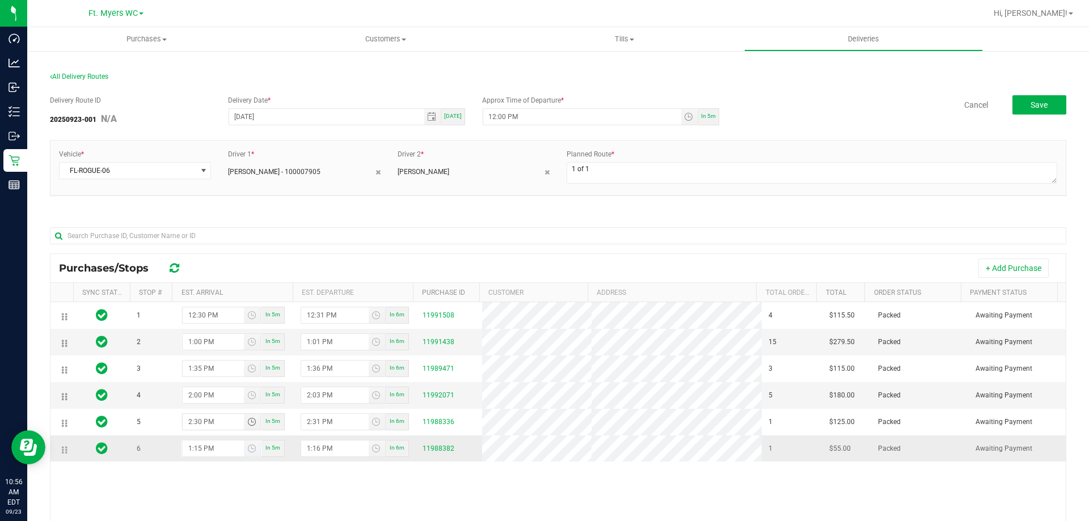
type input "2:30 PM"
click at [190, 454] on input "1:15 PM" at bounding box center [214, 449] width 62 height 16
type input "3:15 PM"
type input "3:16 PM"
type input "3:00 PM"
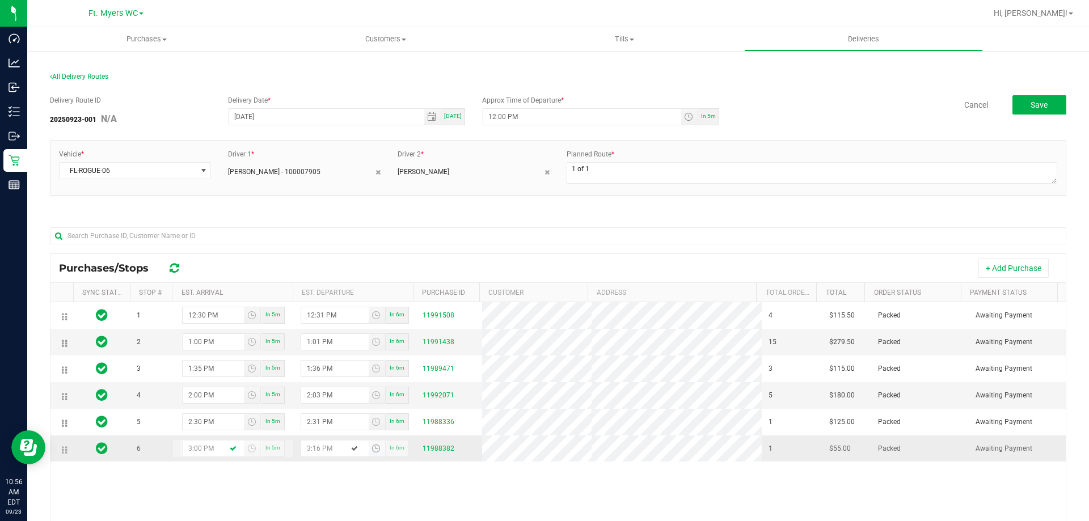
click at [313, 457] on input "3:16 PM" at bounding box center [334, 449] width 67 height 16
type input "3:03 PM"
click at [431, 339] on link "11991438" at bounding box center [439, 342] width 32 height 8
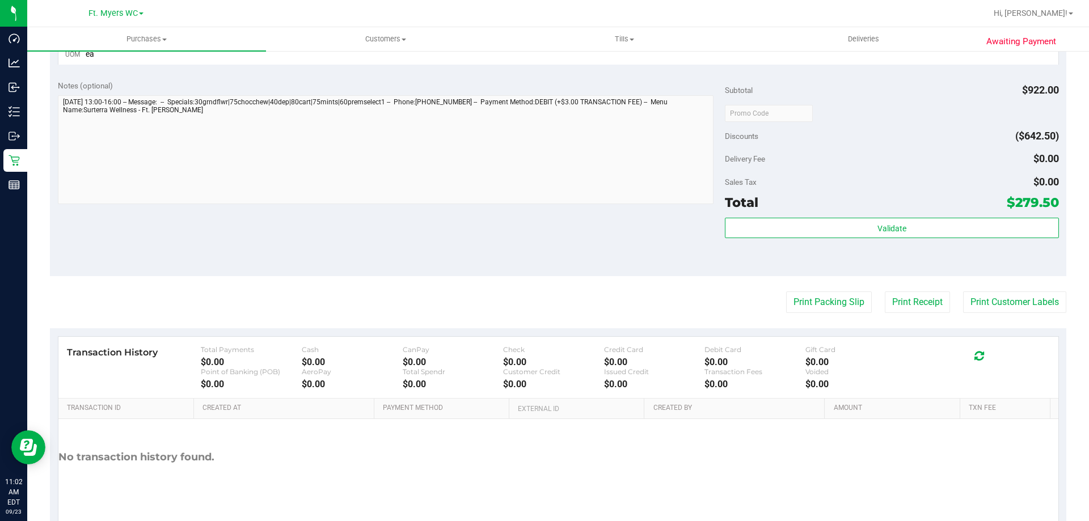
scroll to position [1134, 0]
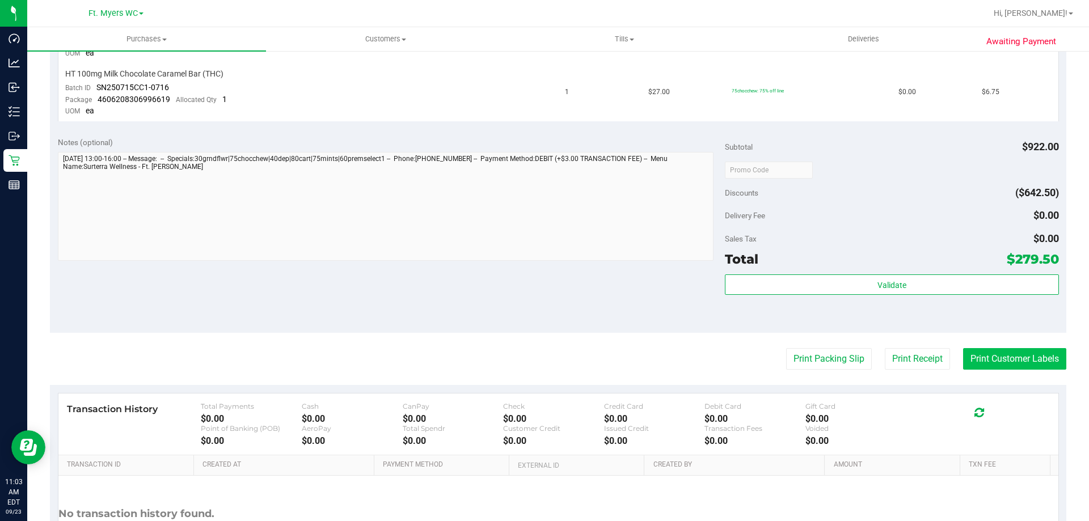
click at [963, 353] on button "Print Customer Labels" at bounding box center [1014, 359] width 103 height 22
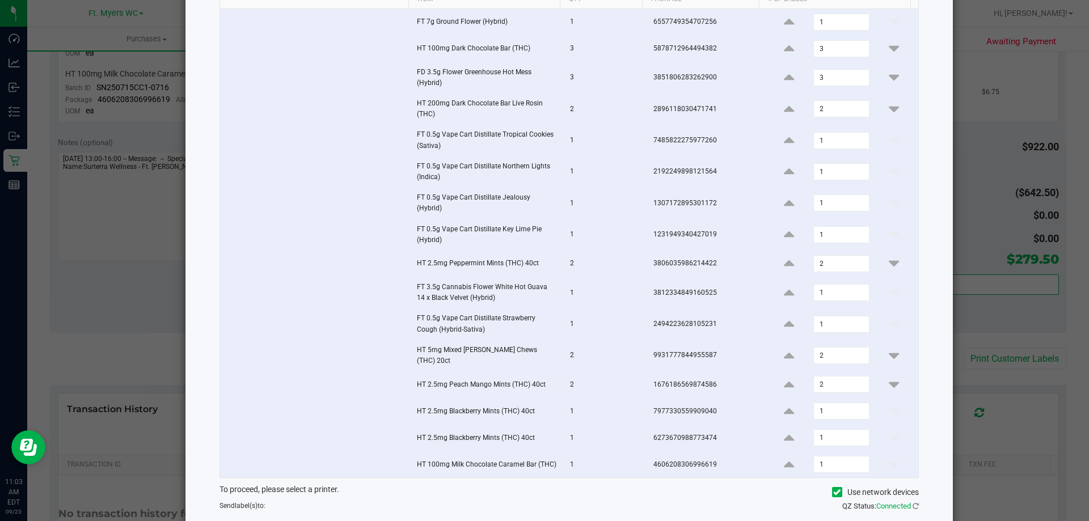
scroll to position [186, 0]
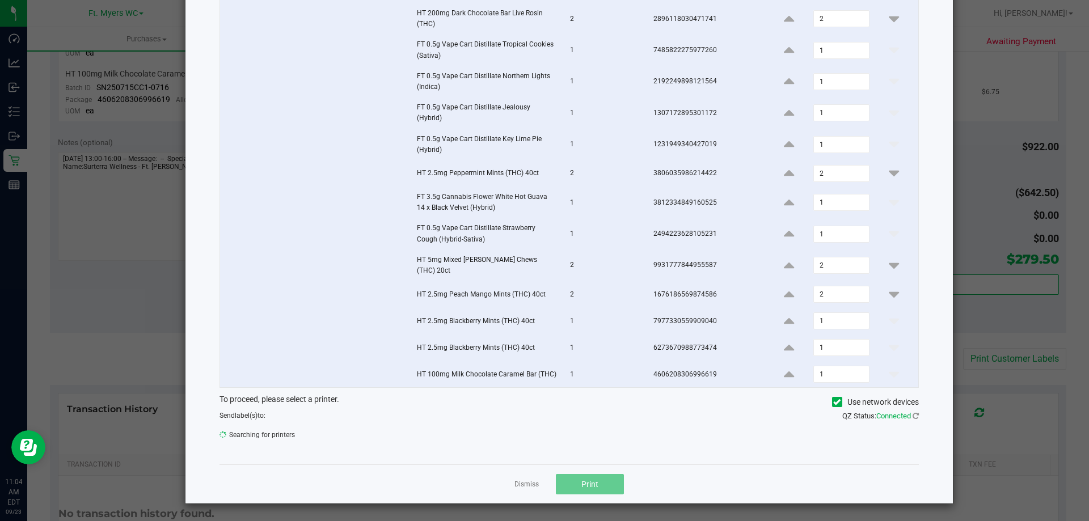
click at [529, 486] on link "Dismiss" at bounding box center [526, 485] width 24 height 10
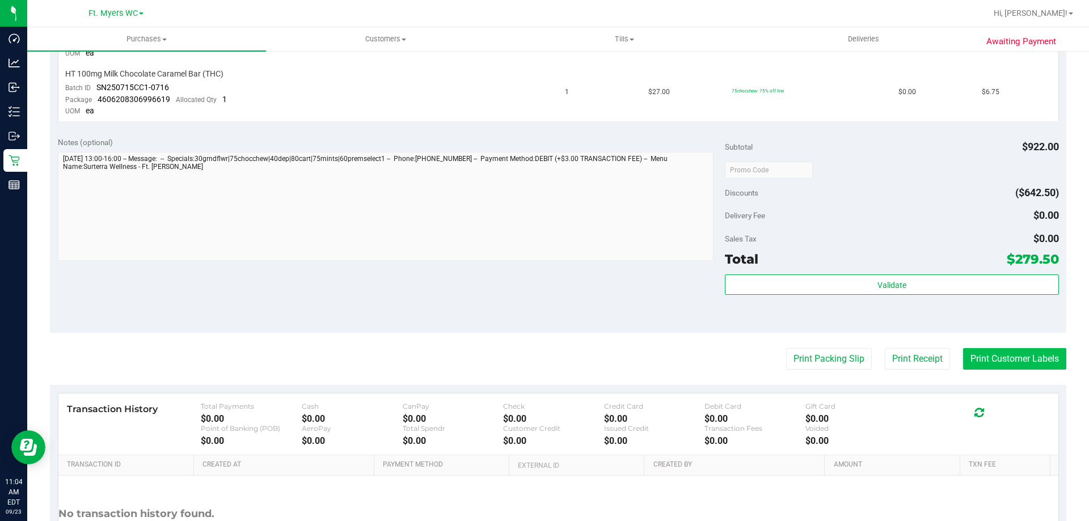
click at [981, 349] on button "Print Customer Labels" at bounding box center [1014, 359] width 103 height 22
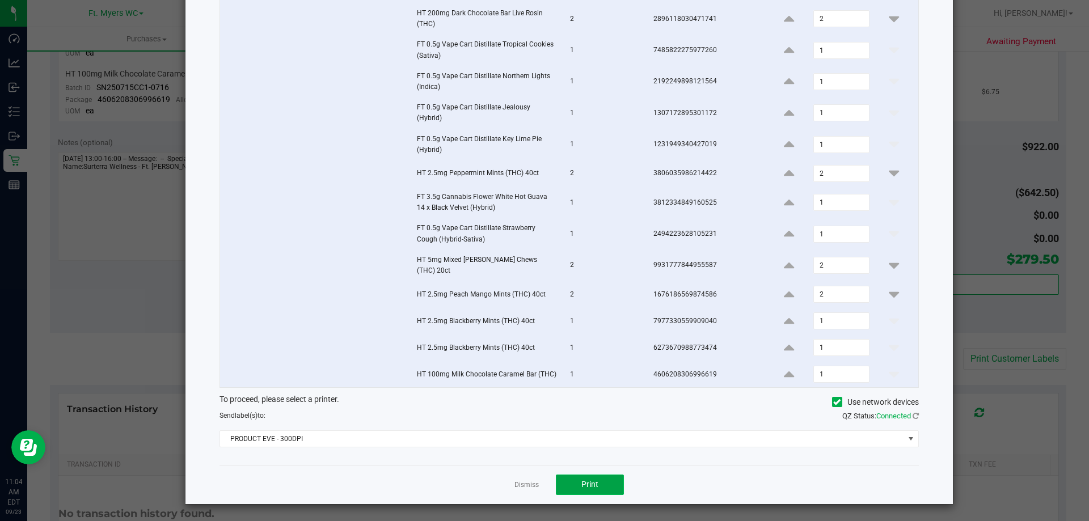
click at [590, 476] on button "Print" at bounding box center [590, 485] width 68 height 20
drag, startPoint x: 499, startPoint y: 412, endPoint x: 538, endPoint y: 474, distance: 73.5
click at [528, 463] on div "Which item(s) would you like to print customer label(s) for? Item Qty Package #…" at bounding box center [569, 169] width 699 height 591
drag, startPoint x: 522, startPoint y: 488, endPoint x: 522, endPoint y: 474, distance: 13.6
click at [522, 487] on link "Dismiss" at bounding box center [526, 485] width 24 height 10
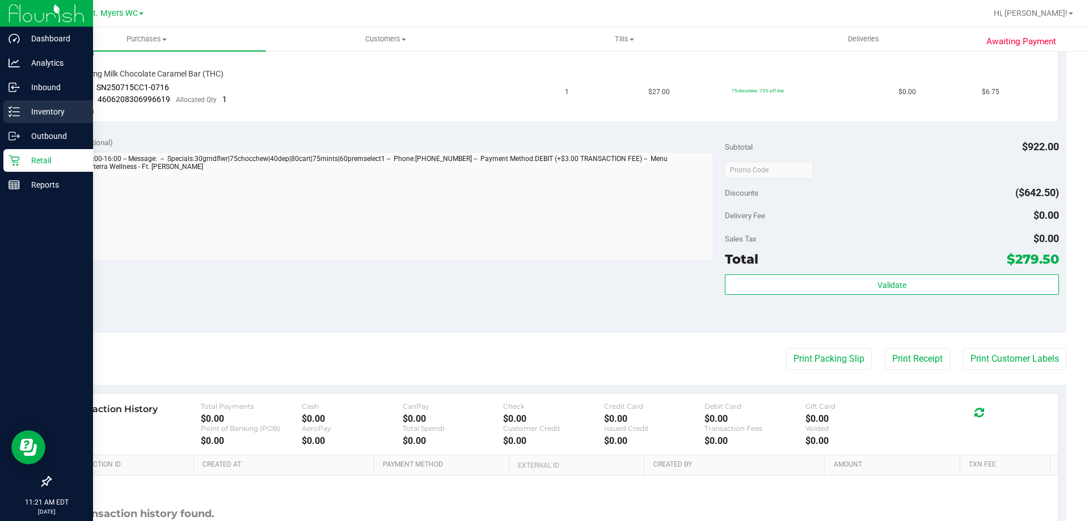
click at [33, 111] on p "Inventory" at bounding box center [54, 112] width 68 height 14
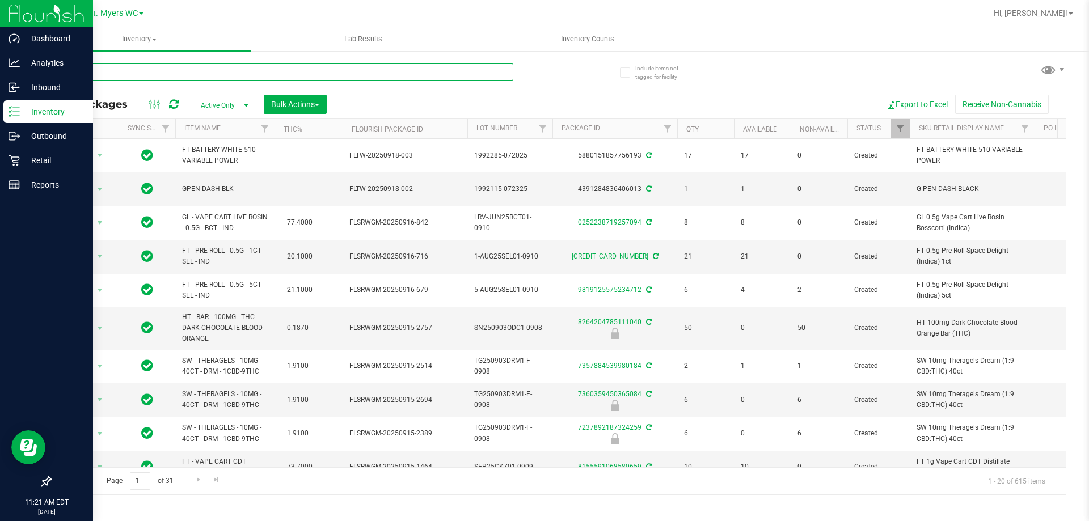
click at [166, 73] on input "text" at bounding box center [281, 72] width 463 height 17
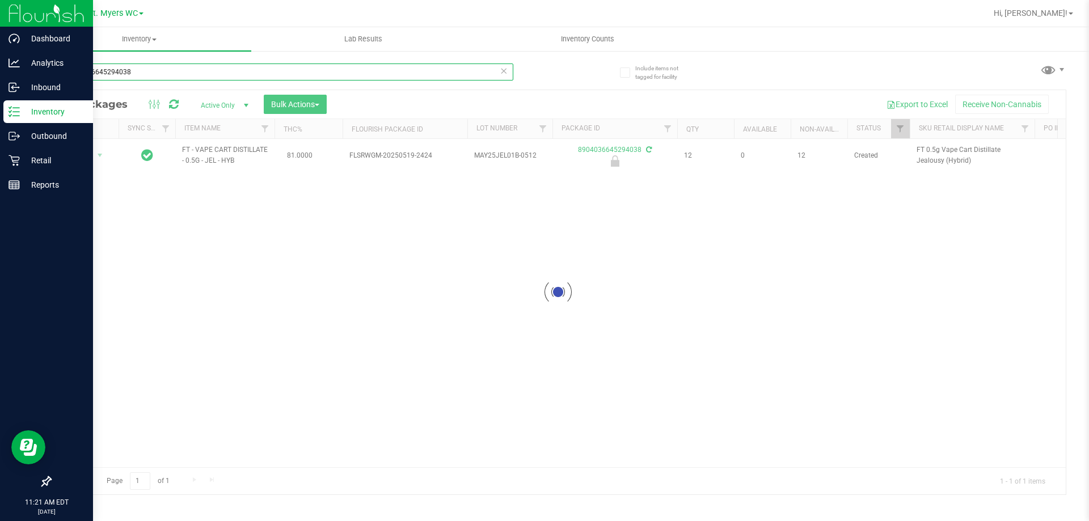
type input "8904036645294038"
click at [95, 155] on div at bounding box center [557, 292] width 1015 height 404
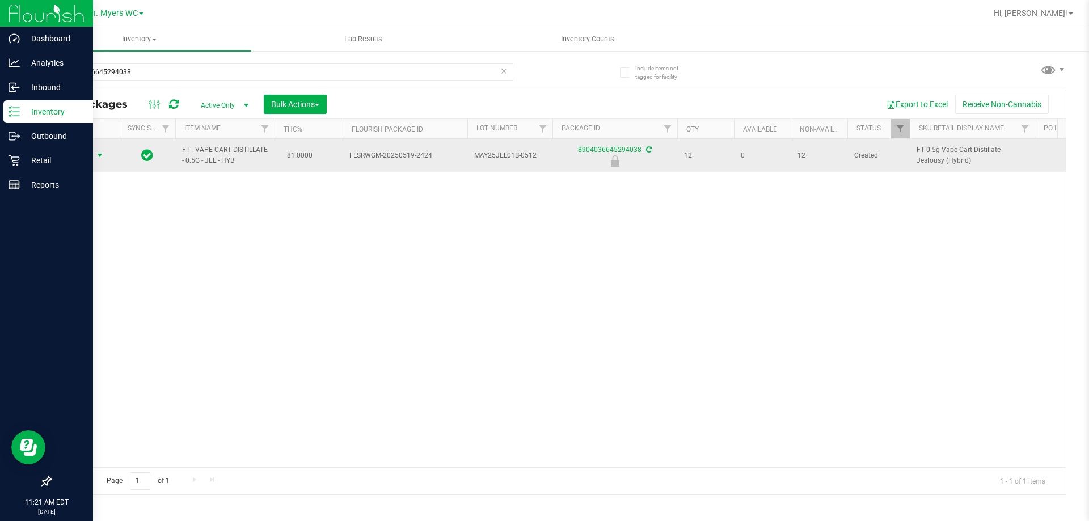
click at [100, 157] on span "select" at bounding box center [99, 155] width 9 height 9
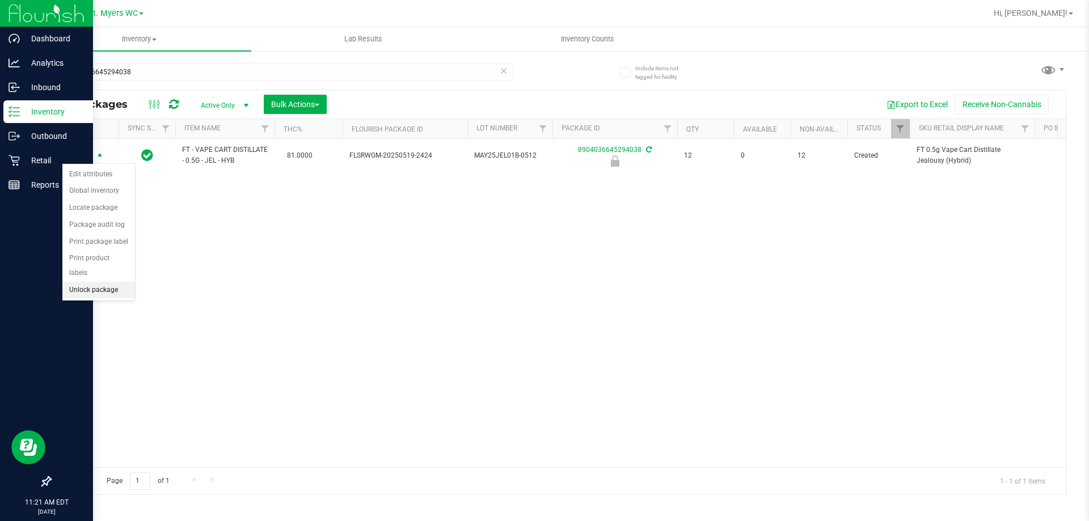
click at [117, 282] on li "Unlock package" at bounding box center [98, 290] width 73 height 17
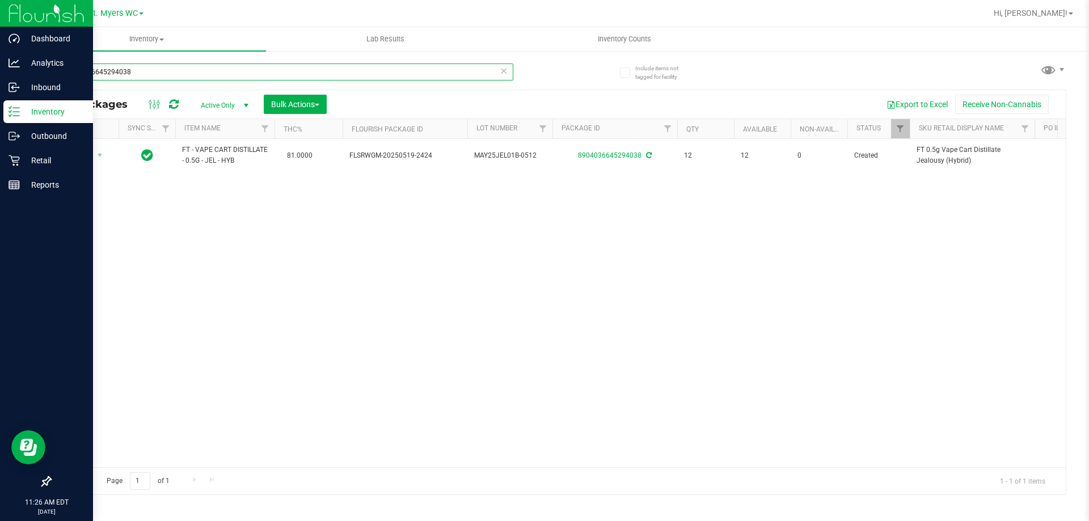
click at [136, 71] on input "8904036645294038" at bounding box center [281, 72] width 463 height 17
type input "8"
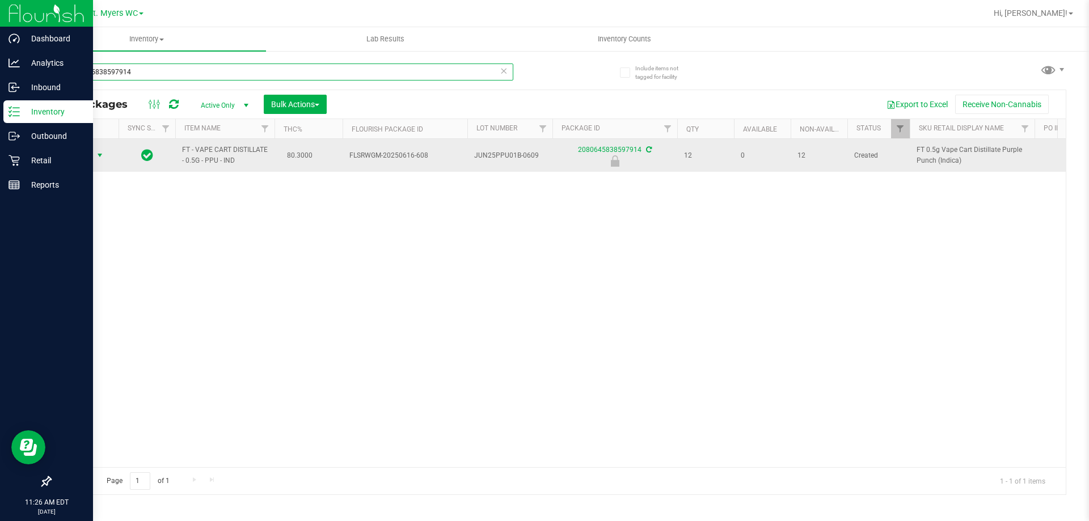
type input "2080645838597914"
click at [88, 151] on span "Action" at bounding box center [77, 155] width 31 height 16
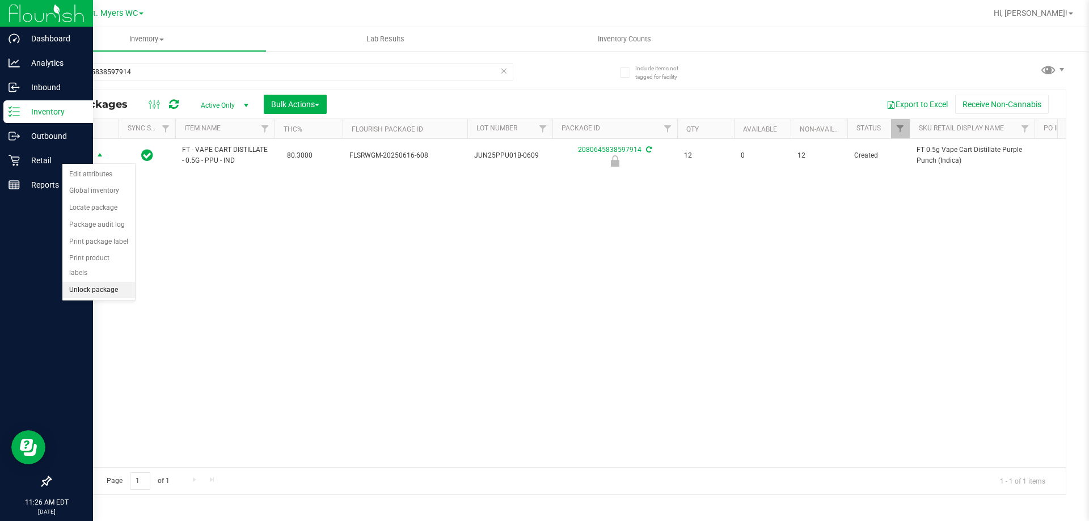
click at [100, 282] on li "Unlock package" at bounding box center [98, 290] width 73 height 17
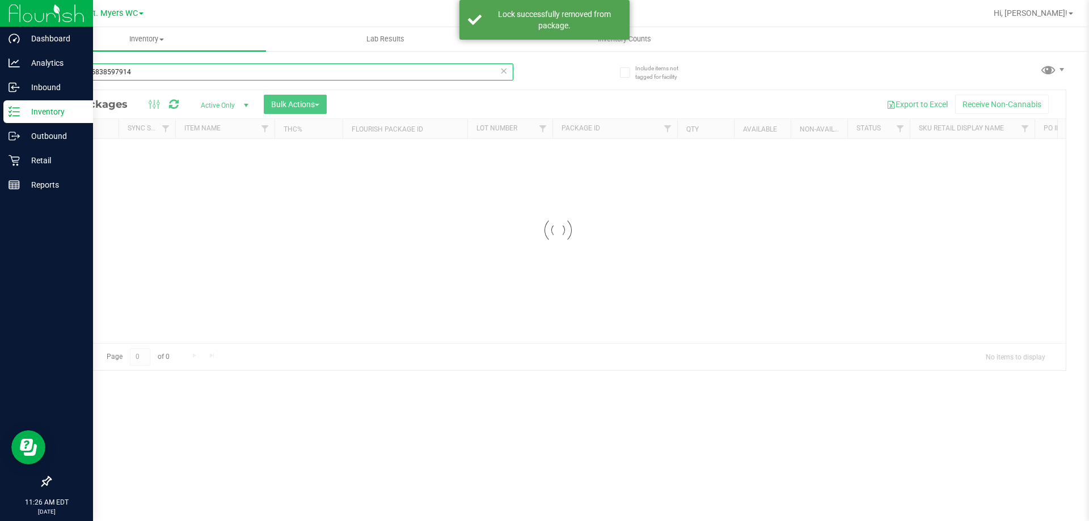
click at [137, 74] on input "2080645838597914" at bounding box center [281, 72] width 463 height 17
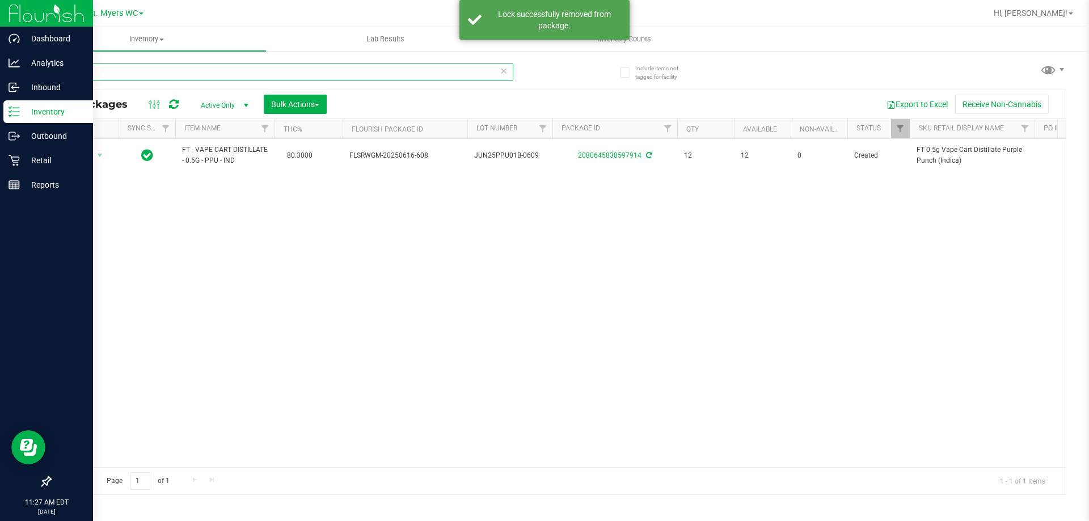
type input "2"
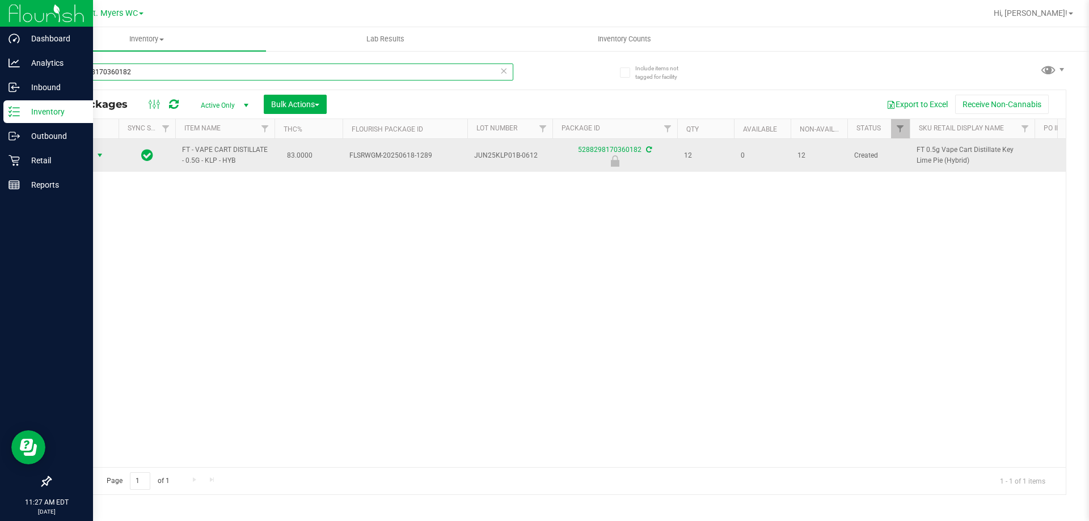
type input "5288298170360182"
click at [98, 158] on span "select" at bounding box center [99, 155] width 9 height 9
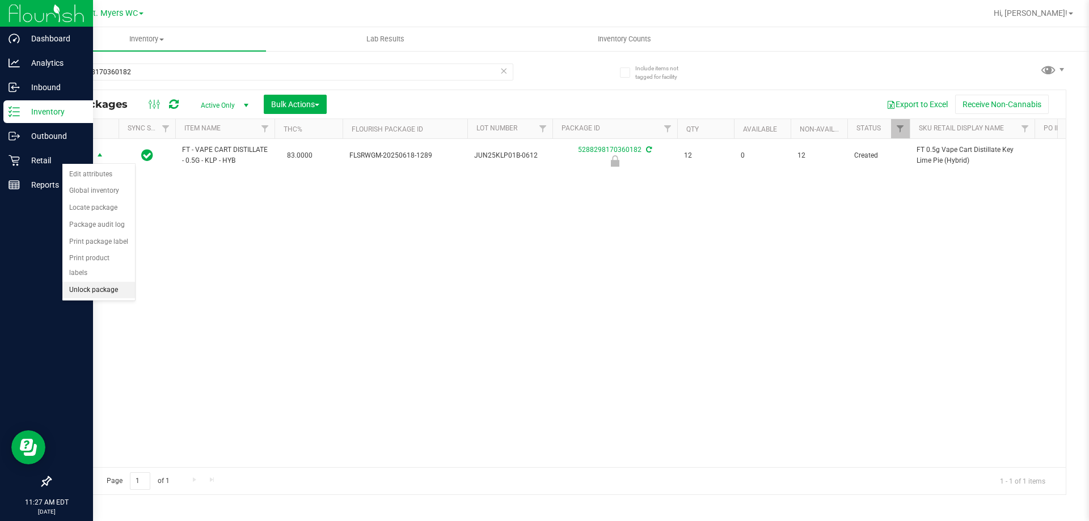
click at [101, 282] on li "Unlock package" at bounding box center [98, 290] width 73 height 17
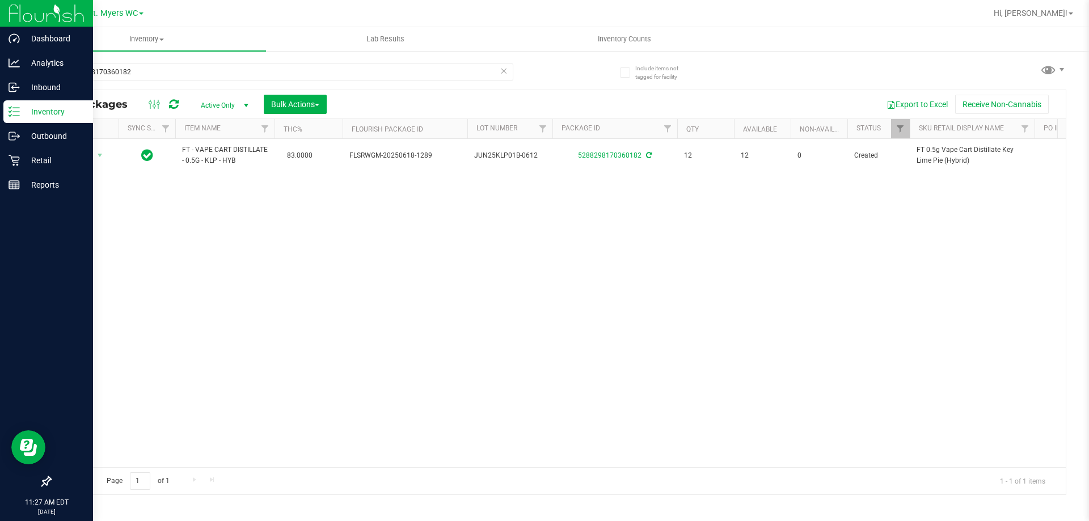
click at [192, 26] on nav "Ft. Myers WC Hi, Monty!" at bounding box center [558, 13] width 1062 height 27
drag, startPoint x: 445, startPoint y: 157, endPoint x: 377, endPoint y: 183, distance: 73.4
click at [377, 183] on div "Action Action Adjust qty Create package Edit attributes Global inventory Locate…" at bounding box center [557, 303] width 1015 height 328
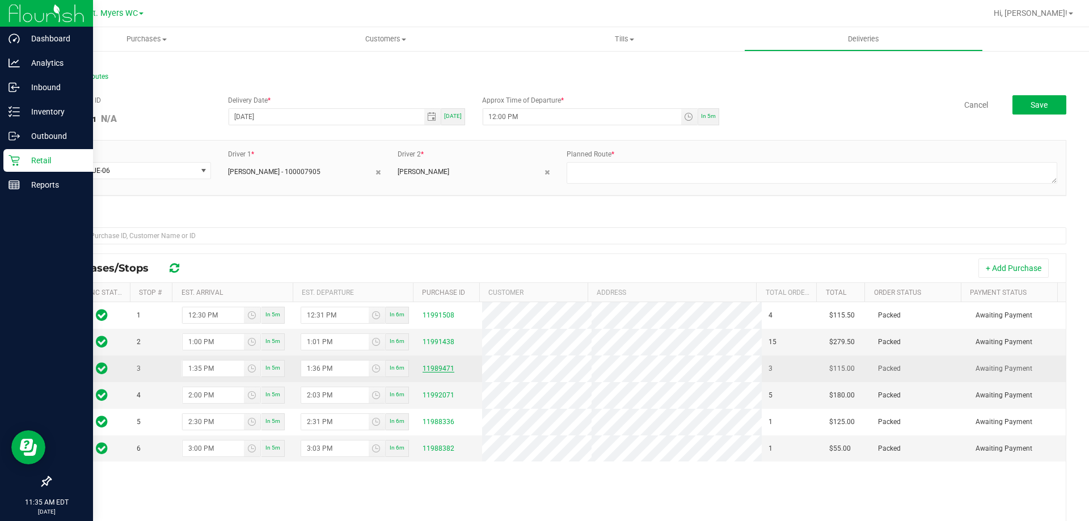
click at [437, 368] on link "11989471" at bounding box center [439, 369] width 32 height 8
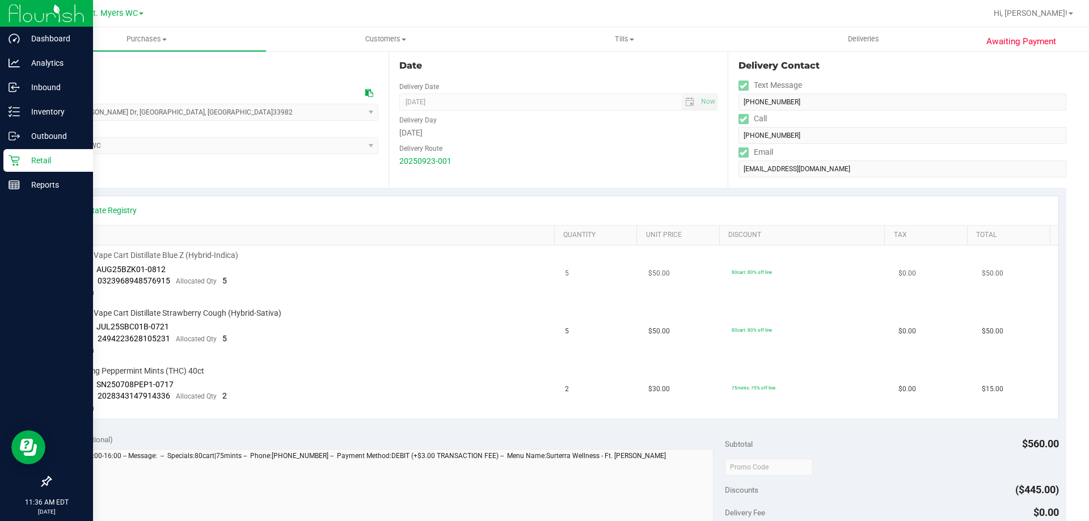
scroll to position [397, 0]
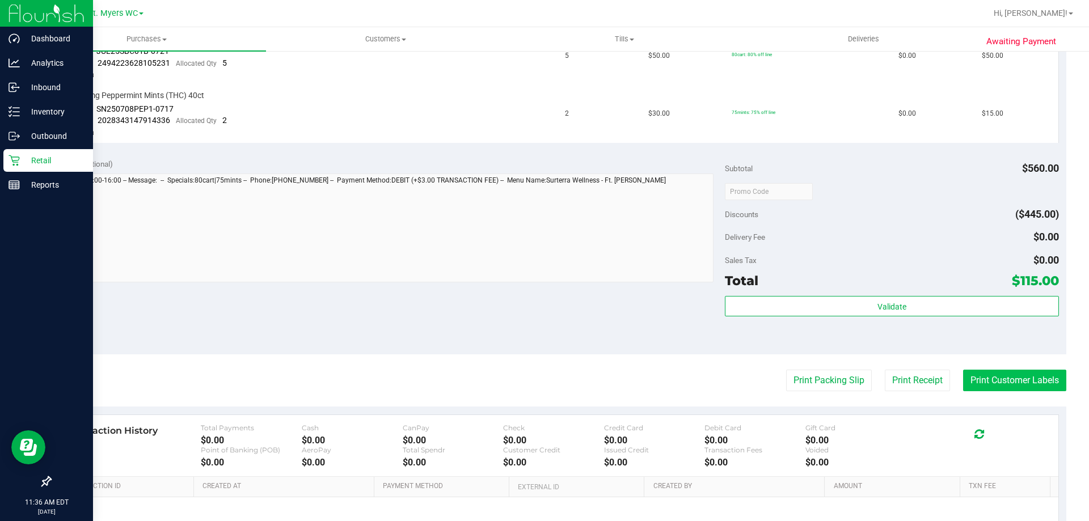
click at [964, 379] on button "Print Customer Labels" at bounding box center [1014, 381] width 103 height 22
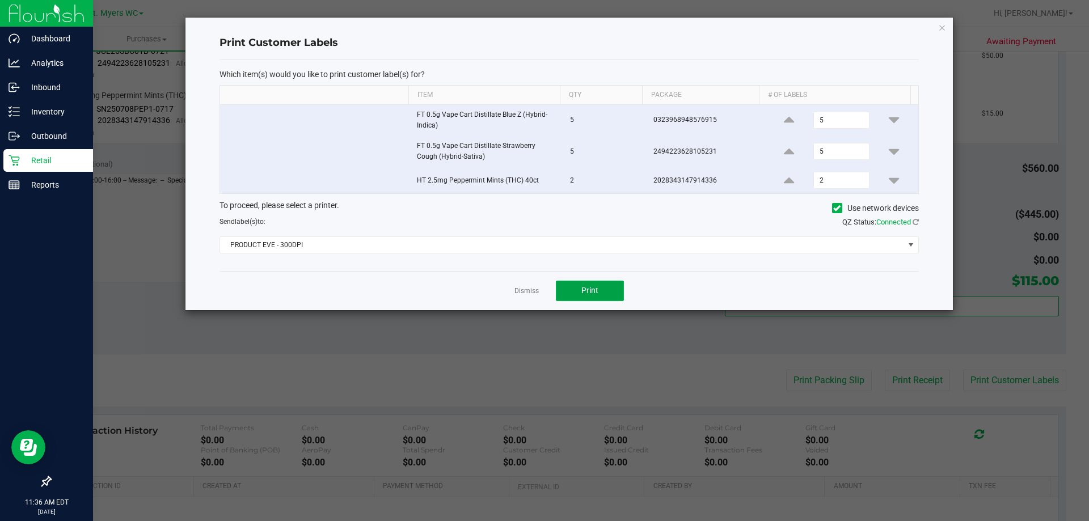
click at [593, 282] on button "Print" at bounding box center [590, 291] width 68 height 20
click at [530, 294] on link "Dismiss" at bounding box center [526, 291] width 24 height 10
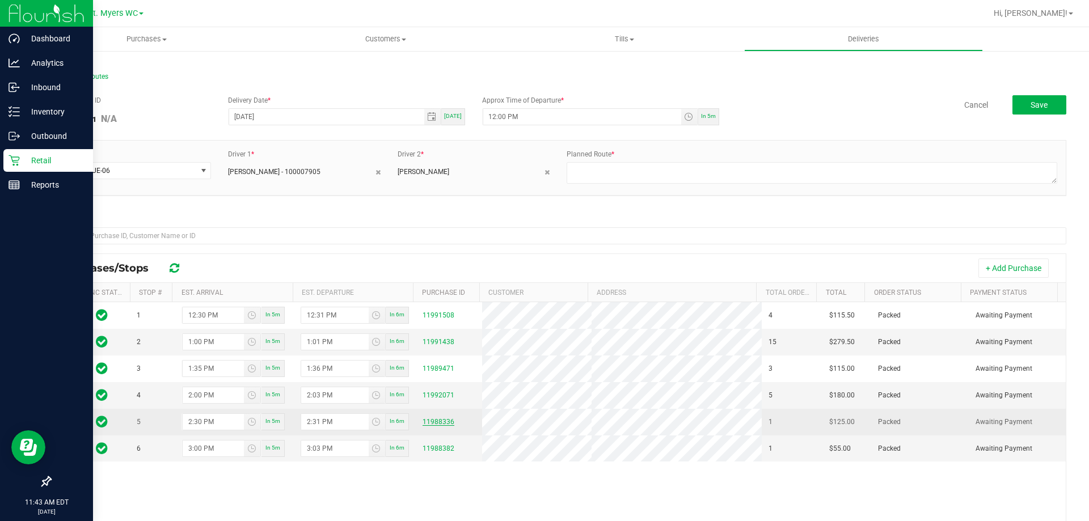
click at [423, 421] on link "11988336" at bounding box center [439, 422] width 32 height 8
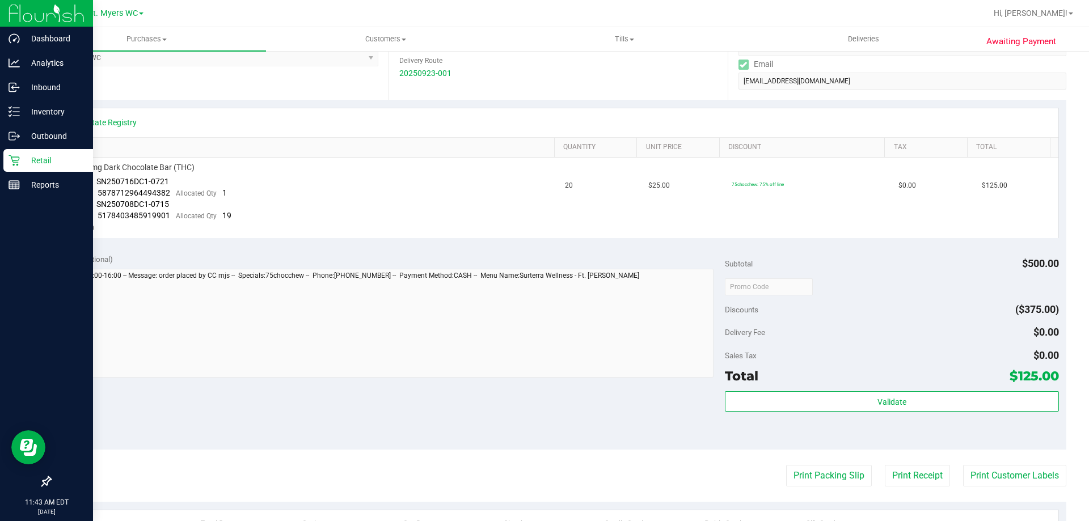
scroll to position [284, 0]
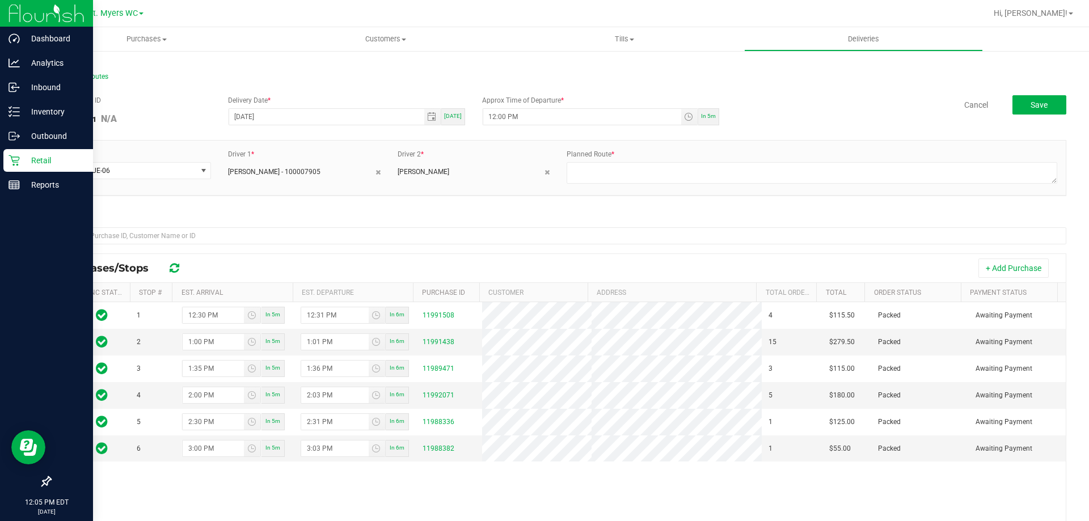
click at [302, 176] on span "Savannah Jones - 100007905" at bounding box center [274, 172] width 92 height 10
click at [375, 169] on icon at bounding box center [377, 172] width 5 height 7
click at [419, 165] on link "+ Add Driver" at bounding box center [416, 167] width 37 height 8
click at [420, 171] on span at bounding box center [466, 171] width 137 height 16
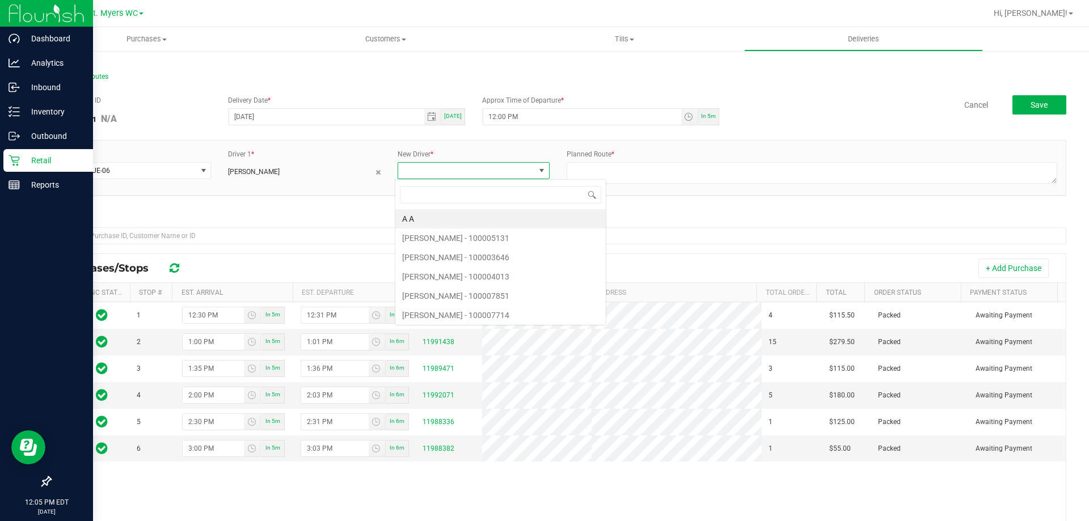
scroll to position [17, 151]
type input "nichol"
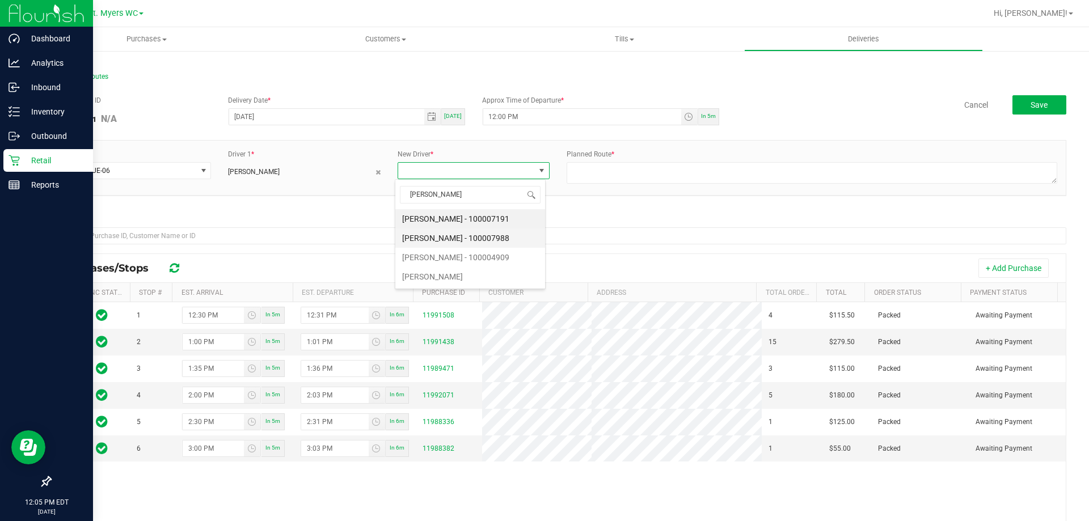
click at [476, 235] on li "Nicholas Strollo - 100007988" at bounding box center [470, 238] width 150 height 19
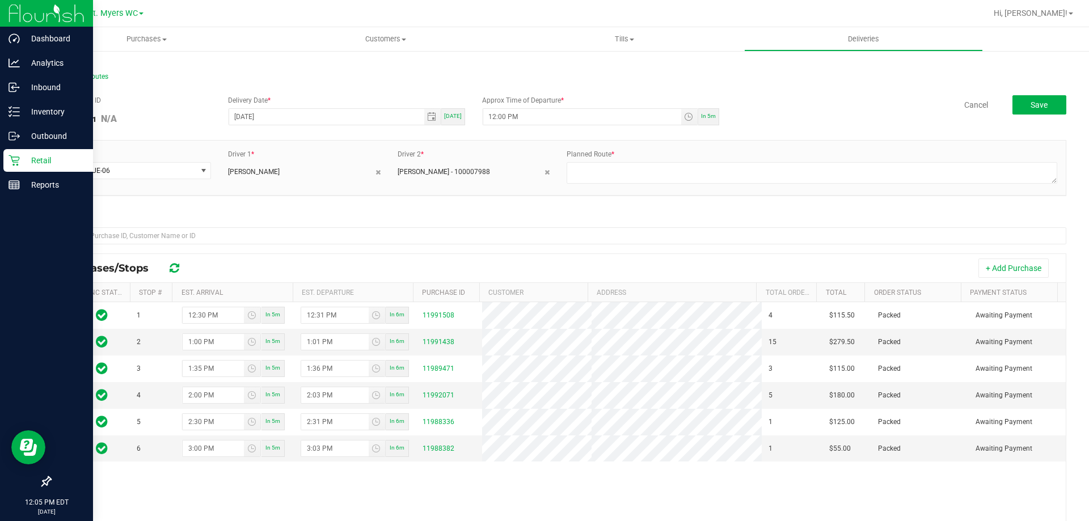
click at [588, 159] on div "Planned Route *" at bounding box center [812, 167] width 508 height 37
click at [600, 175] on textarea at bounding box center [812, 173] width 491 height 22
type textarea "1 of 1"
click at [498, 121] on input "12:00 PM" at bounding box center [582, 117] width 198 height 16
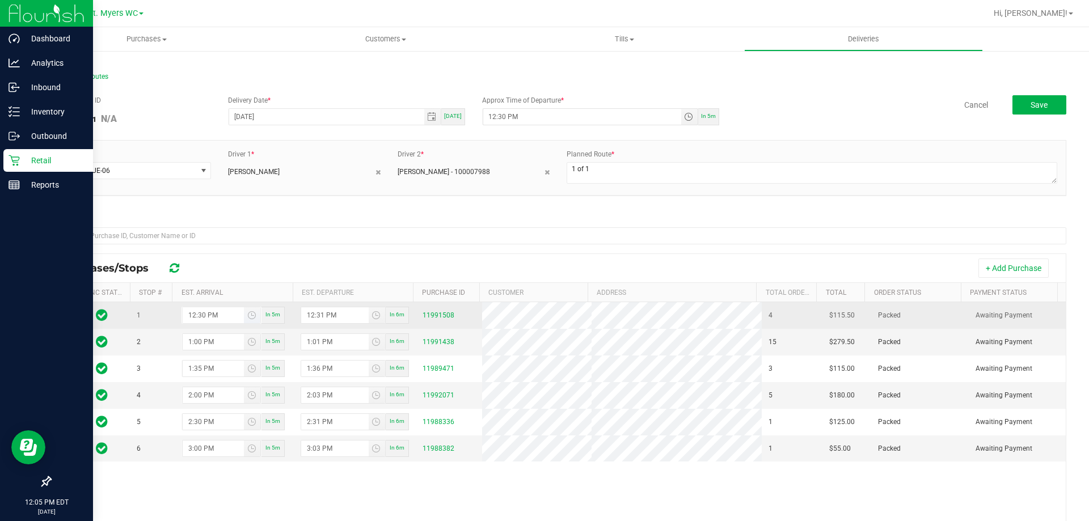
type input "12:30 PM"
click at [198, 321] on input "12:30 PM" at bounding box center [214, 315] width 62 height 16
type input "12:45 PM"
type input "12:46 PM"
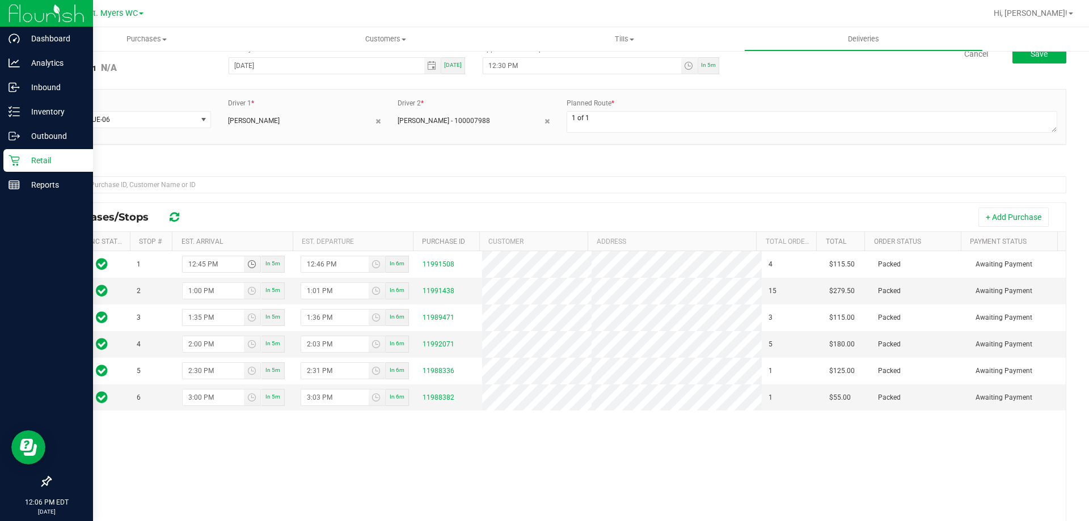
scroll to position [0, 0]
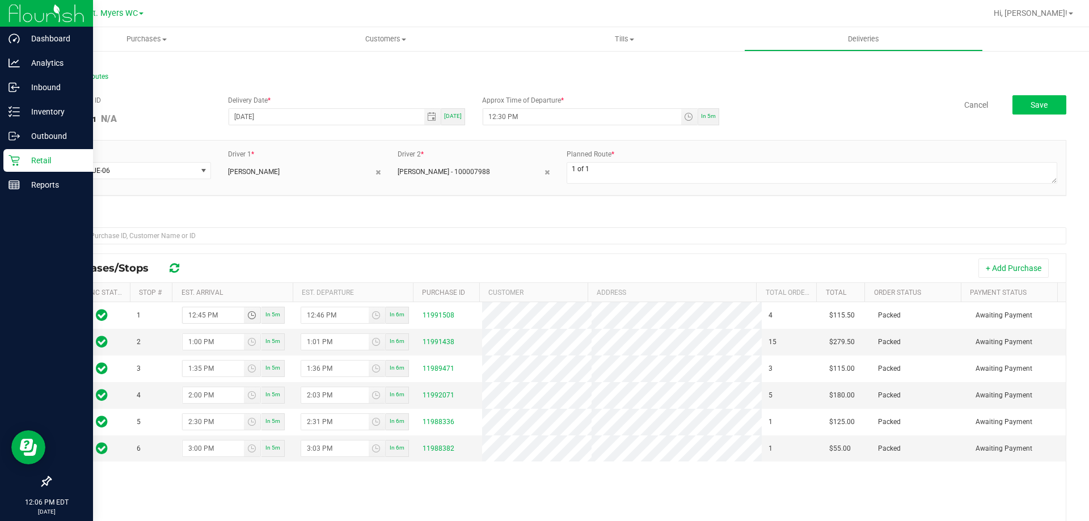
type input "12:45 PM"
click at [1012, 109] on button "Save" at bounding box center [1039, 104] width 54 height 19
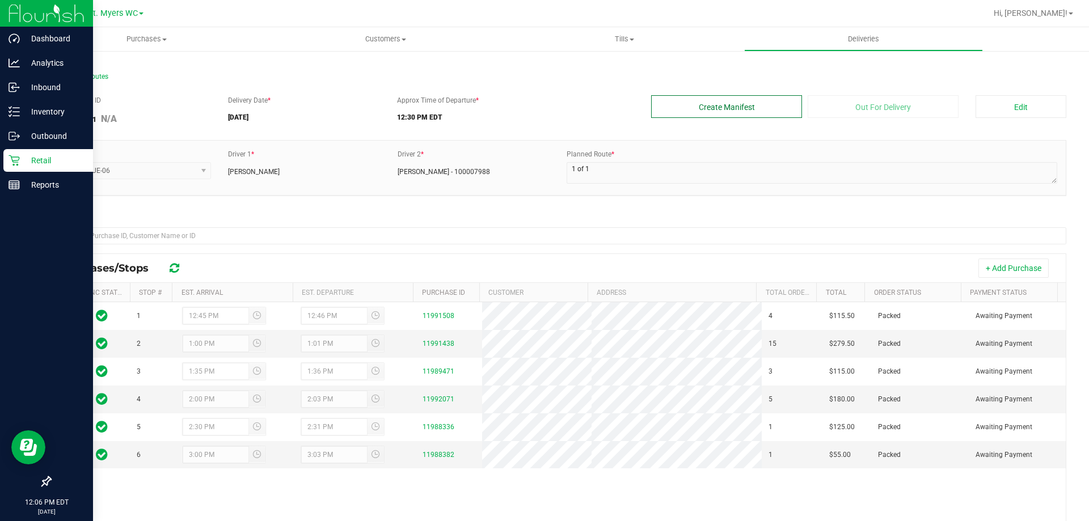
click at [757, 101] on button "Create Manifest" at bounding box center [726, 106] width 151 height 23
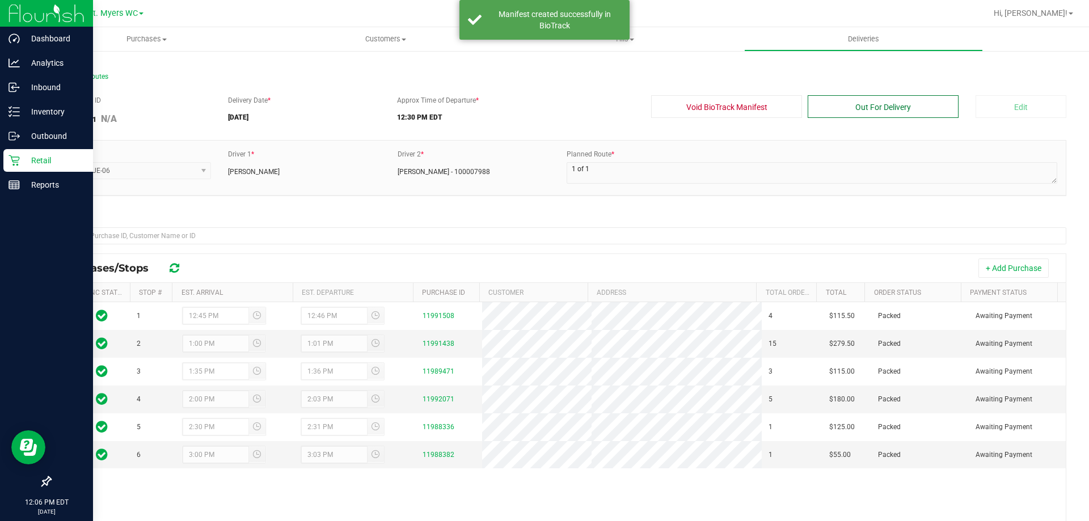
click at [946, 112] on button "Out For Delivery" at bounding box center [883, 106] width 151 height 23
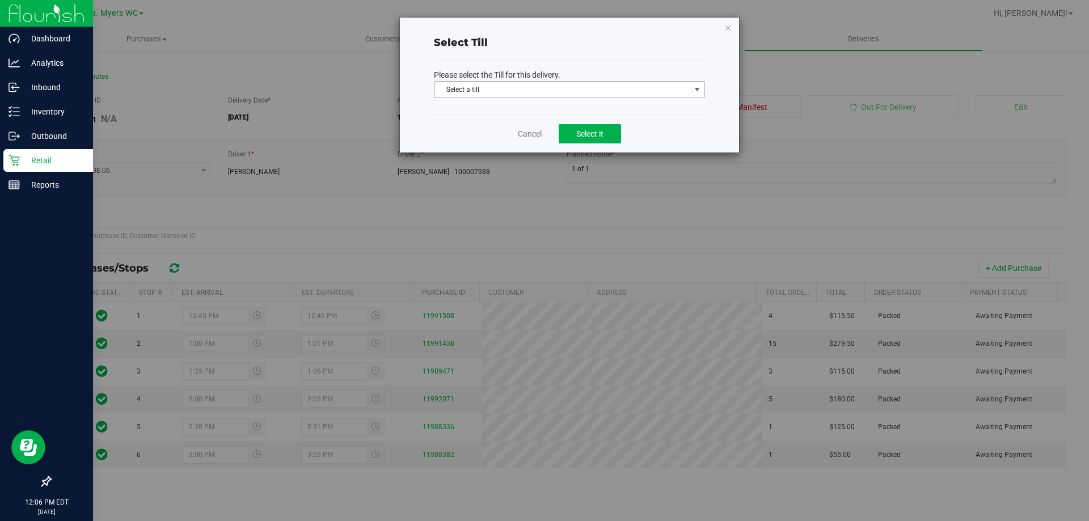
click at [523, 95] on span "Select a till" at bounding box center [562, 90] width 256 height 16
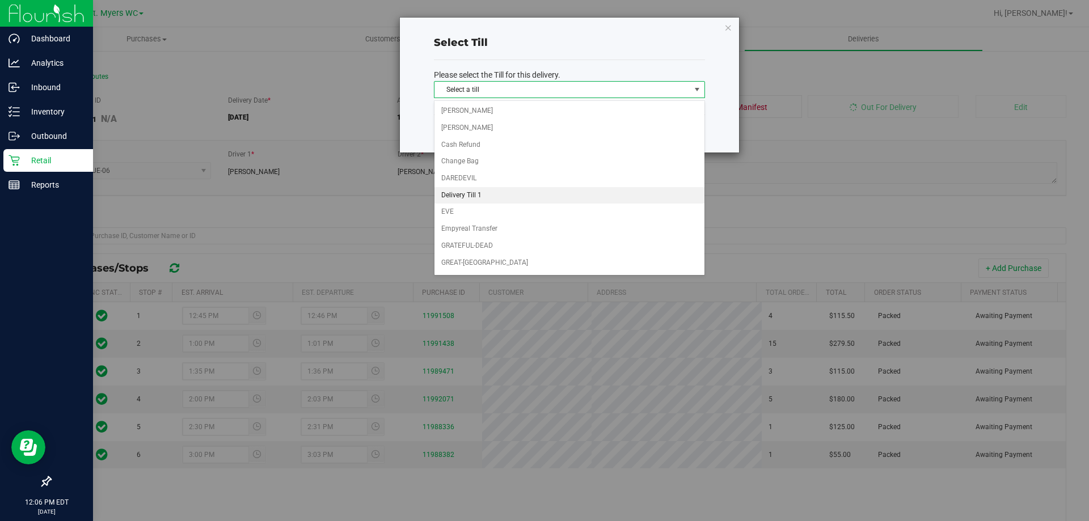
click at [513, 193] on li "Delivery Till 1" at bounding box center [569, 195] width 270 height 17
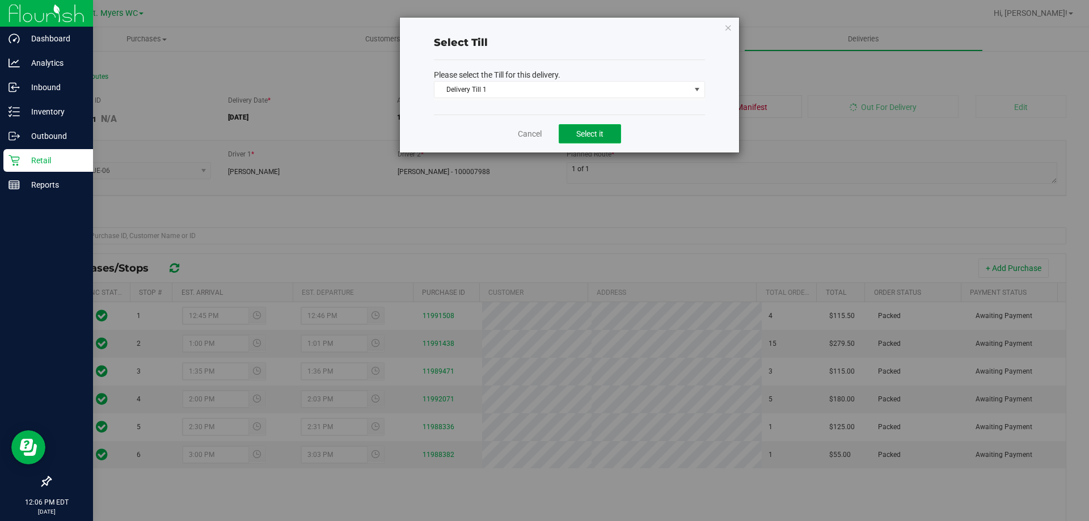
click at [596, 137] on span "Select it" at bounding box center [589, 133] width 27 height 9
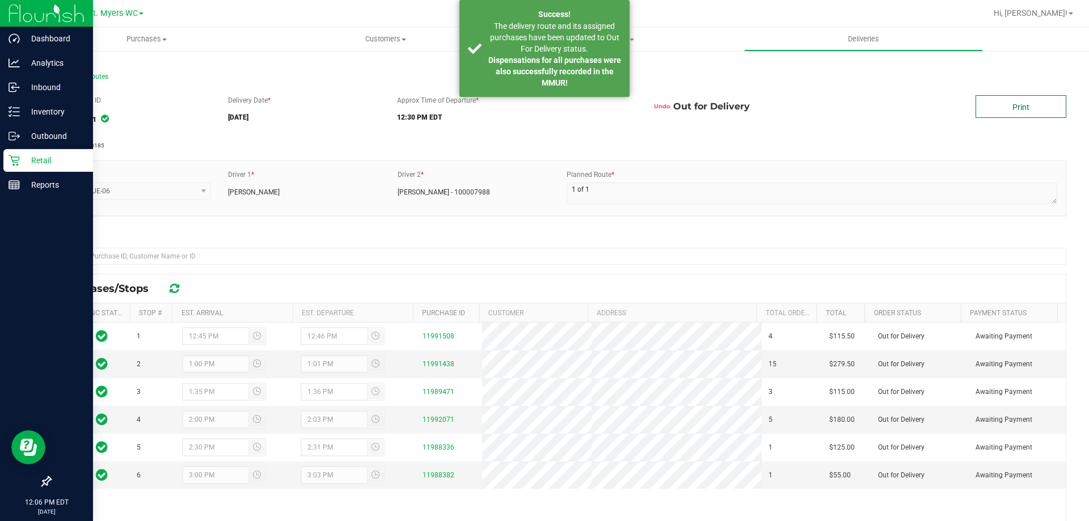
click at [997, 113] on link "Print" at bounding box center [1021, 106] width 91 height 23
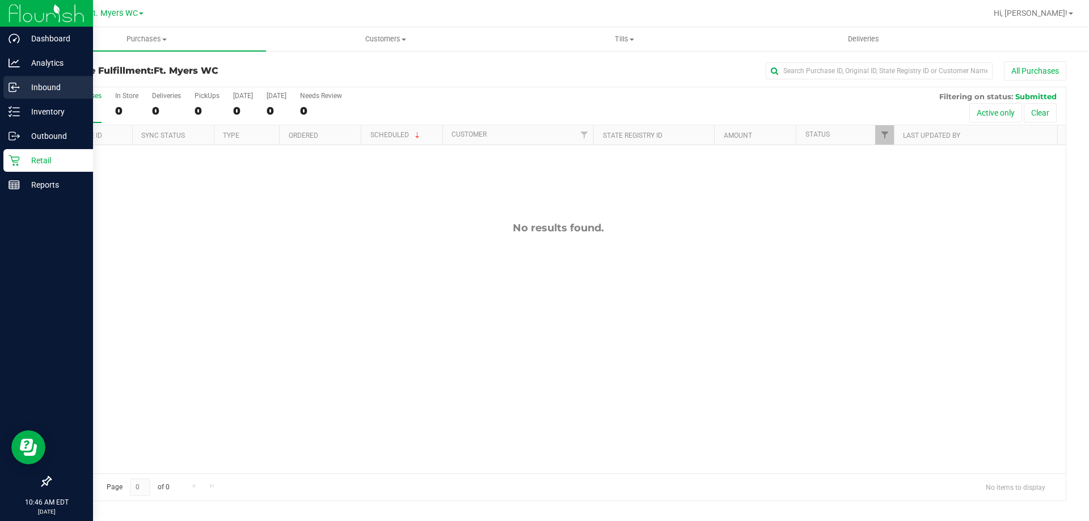
click at [43, 99] on link "Inbound" at bounding box center [46, 88] width 93 height 24
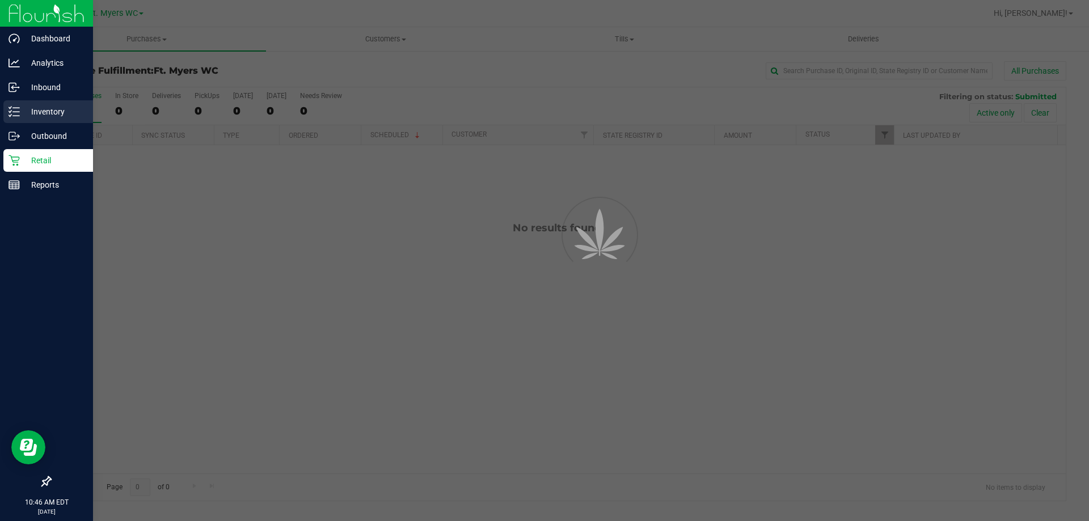
click at [46, 102] on div "Inventory" at bounding box center [48, 111] width 90 height 23
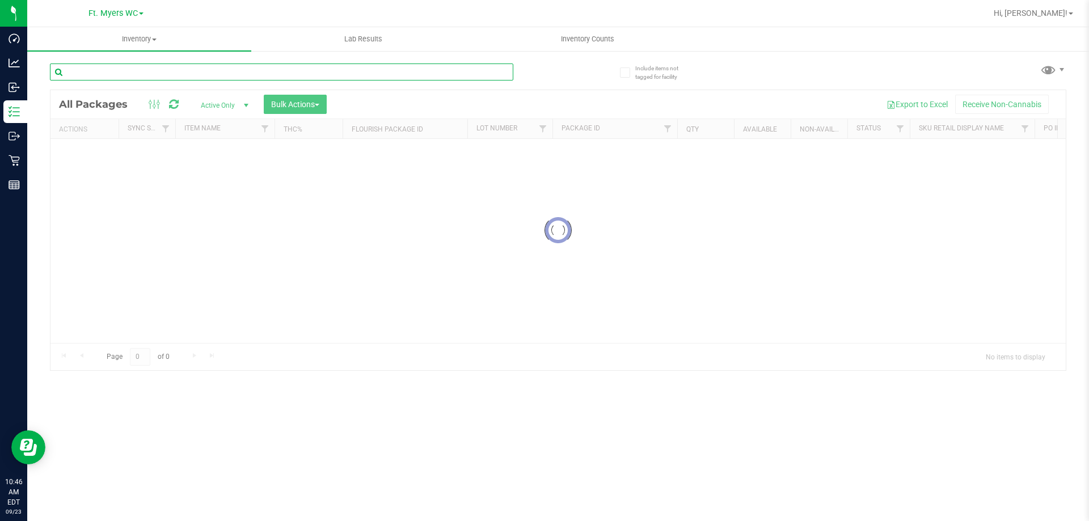
click at [121, 69] on input "text" at bounding box center [281, 72] width 463 height 17
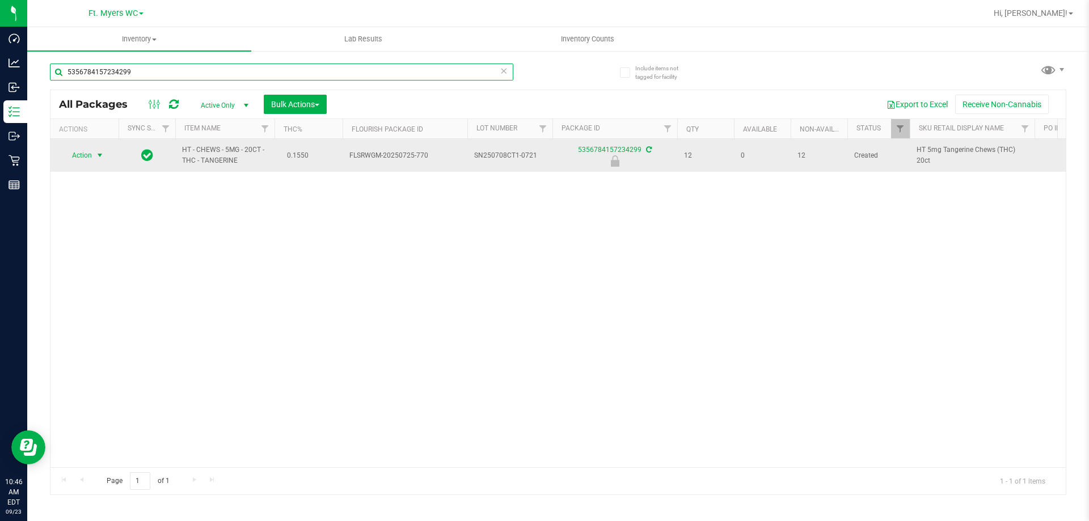
type input "5356784157234299"
click at [99, 156] on span "select" at bounding box center [99, 155] width 9 height 9
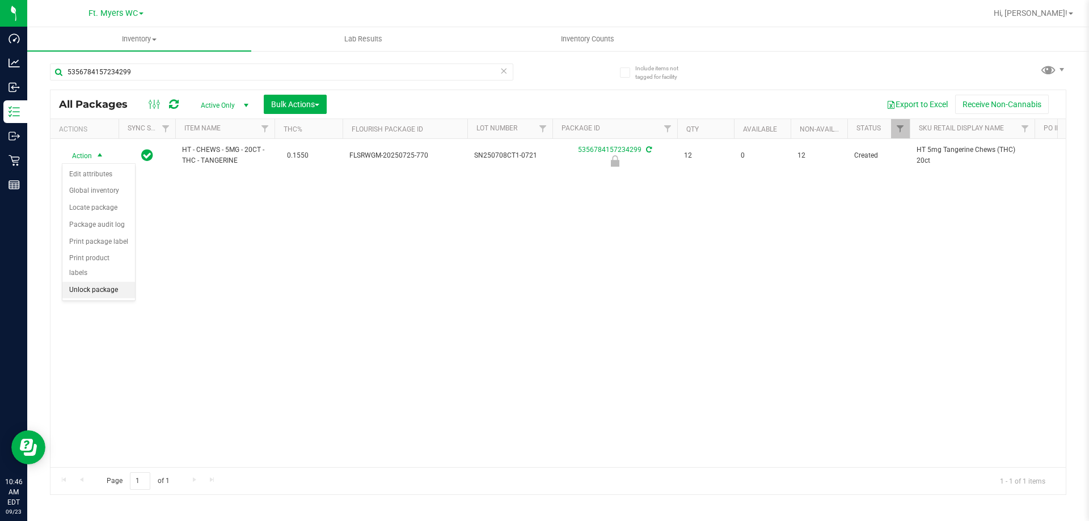
click at [94, 282] on li "Unlock package" at bounding box center [98, 290] width 73 height 17
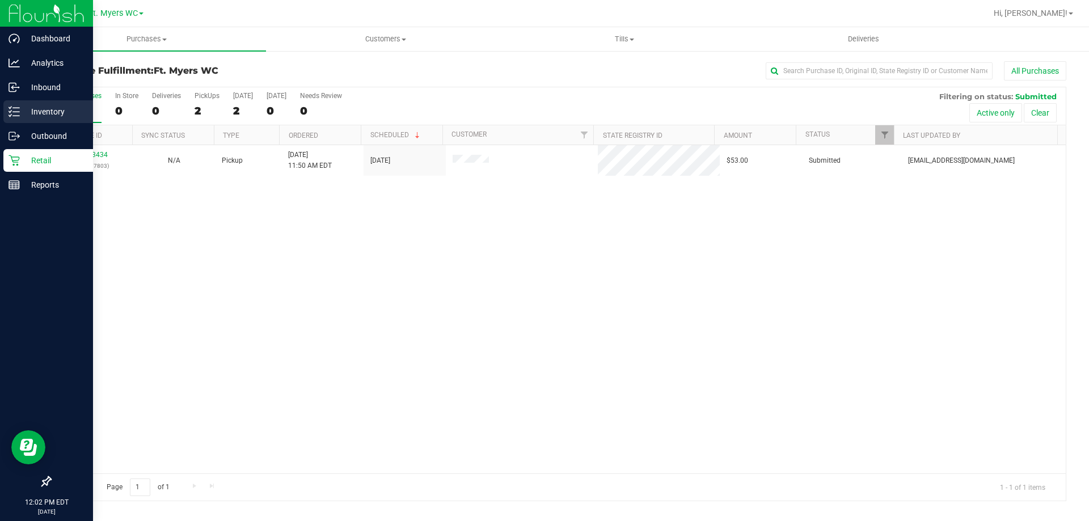
click at [22, 108] on p "Inventory" at bounding box center [54, 112] width 68 height 14
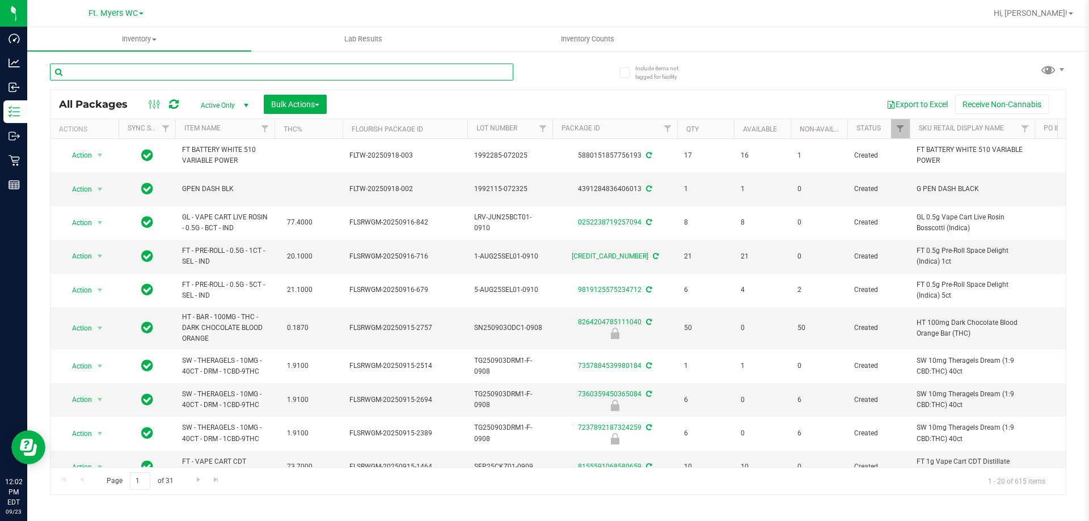
click at [182, 75] on input "text" at bounding box center [281, 72] width 463 height 17
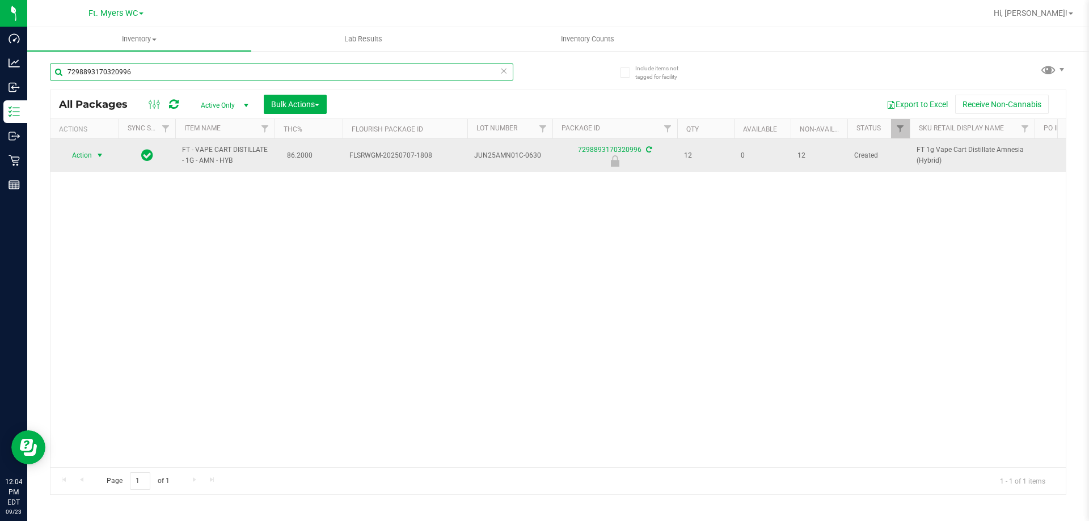
type input "7298893170320996"
click at [98, 150] on span "select" at bounding box center [100, 155] width 14 height 16
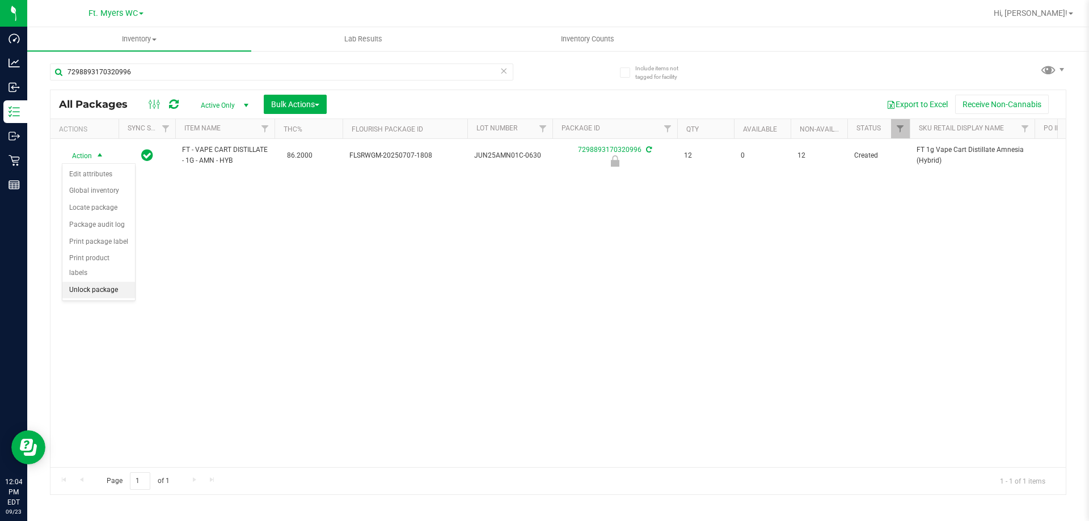
click at [94, 282] on li "Unlock package" at bounding box center [98, 290] width 73 height 17
